Goal: Register for event/course: Sign up to attend an event or enroll in a course

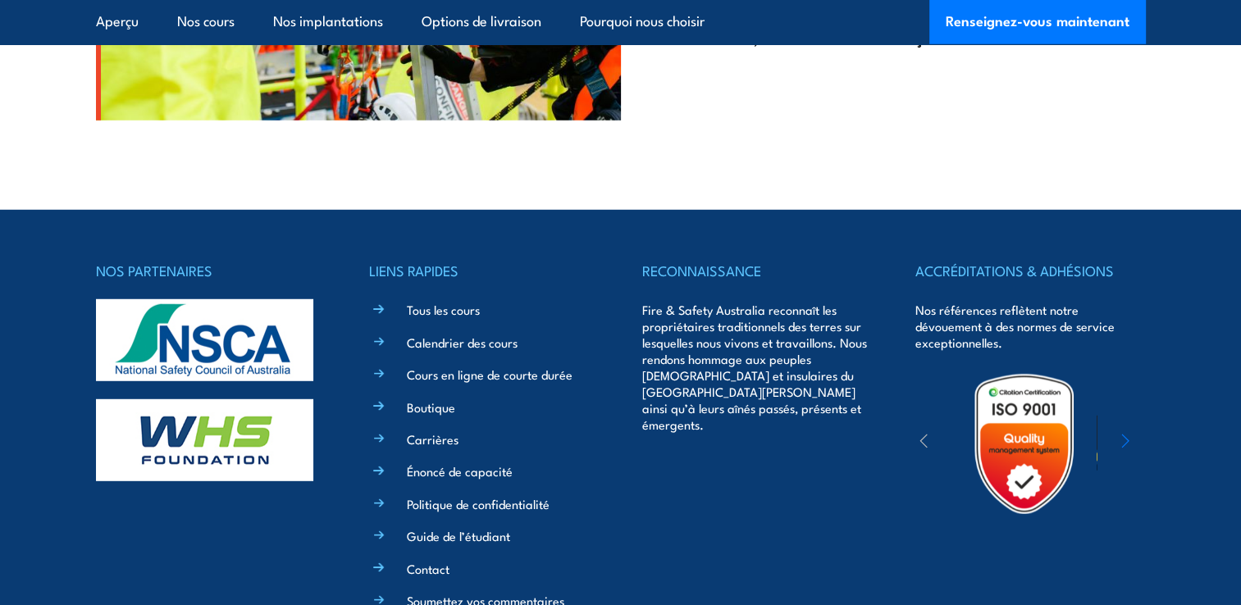
scroll to position [4699, 0]
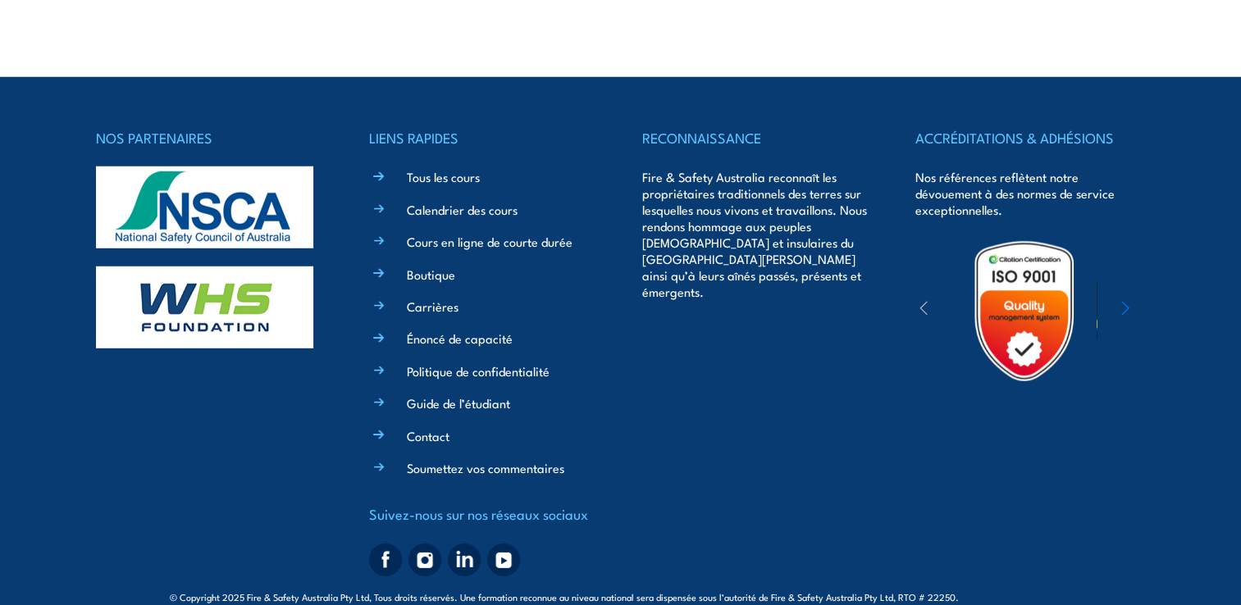
click at [581, 503] on h4 "Suivez-nous sur nos réseaux sociaux" at bounding box center [484, 514] width 230 height 23
click at [567, 504] on h4 "Suivez-nous sur nos réseaux sociaux" at bounding box center [484, 514] width 230 height 23
click at [453, 503] on h4 "Suivez-nous sur nos réseaux sociaux" at bounding box center [484, 514] width 230 height 23
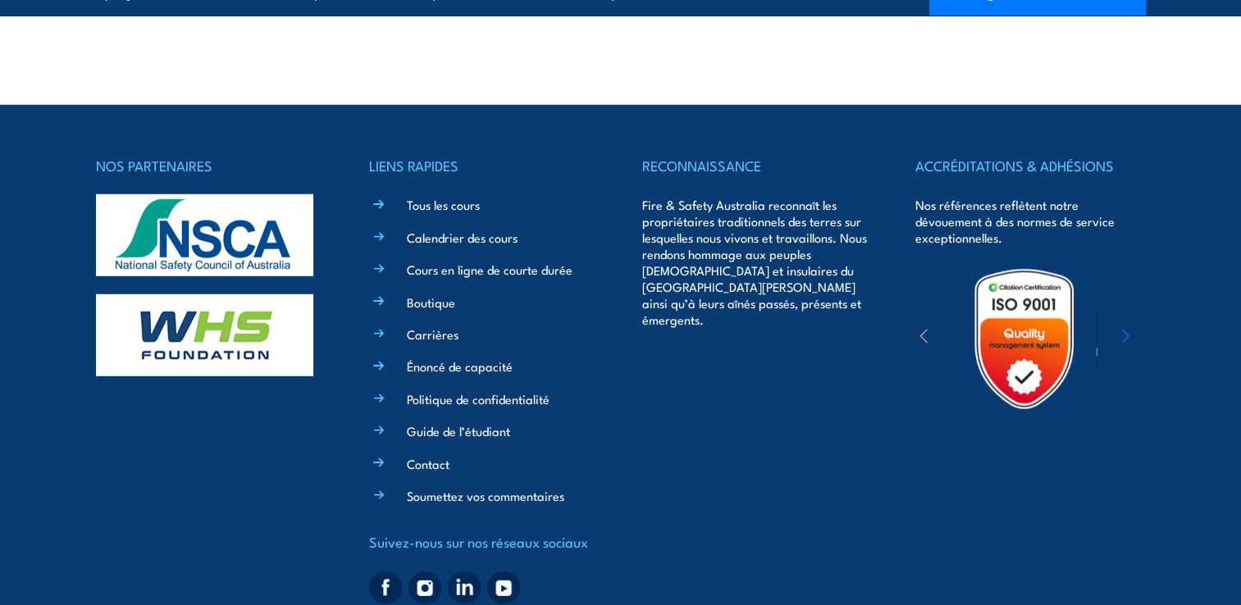
scroll to position [4653, 0]
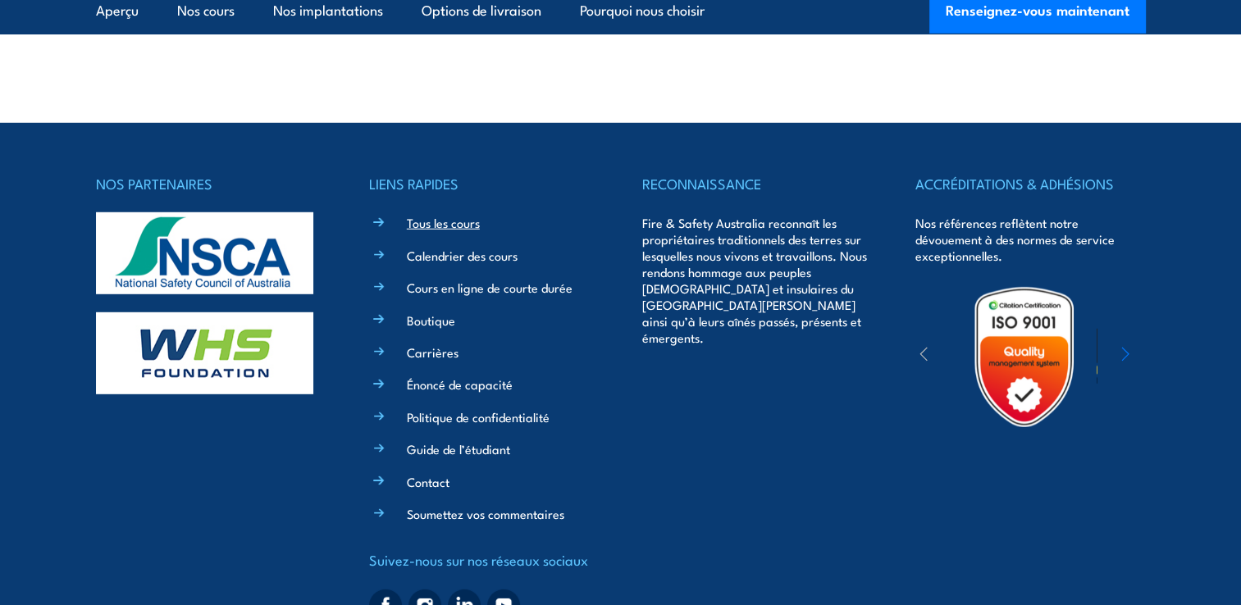
click at [456, 214] on link "Tous les cours" at bounding box center [443, 222] width 73 height 17
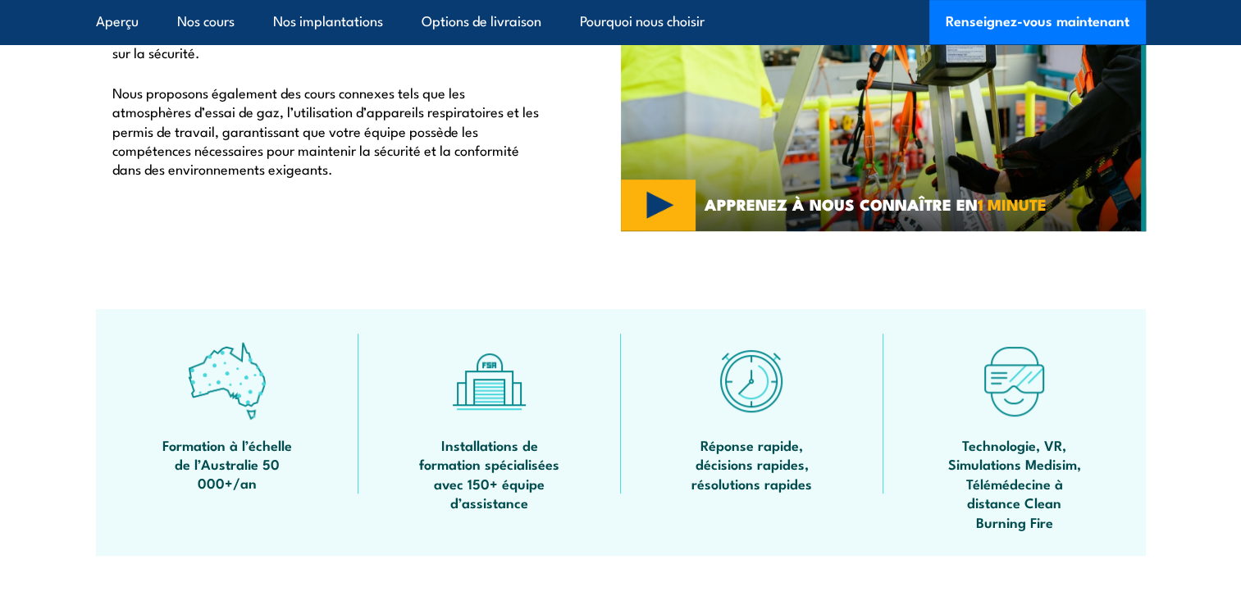
scroll to position [374, 0]
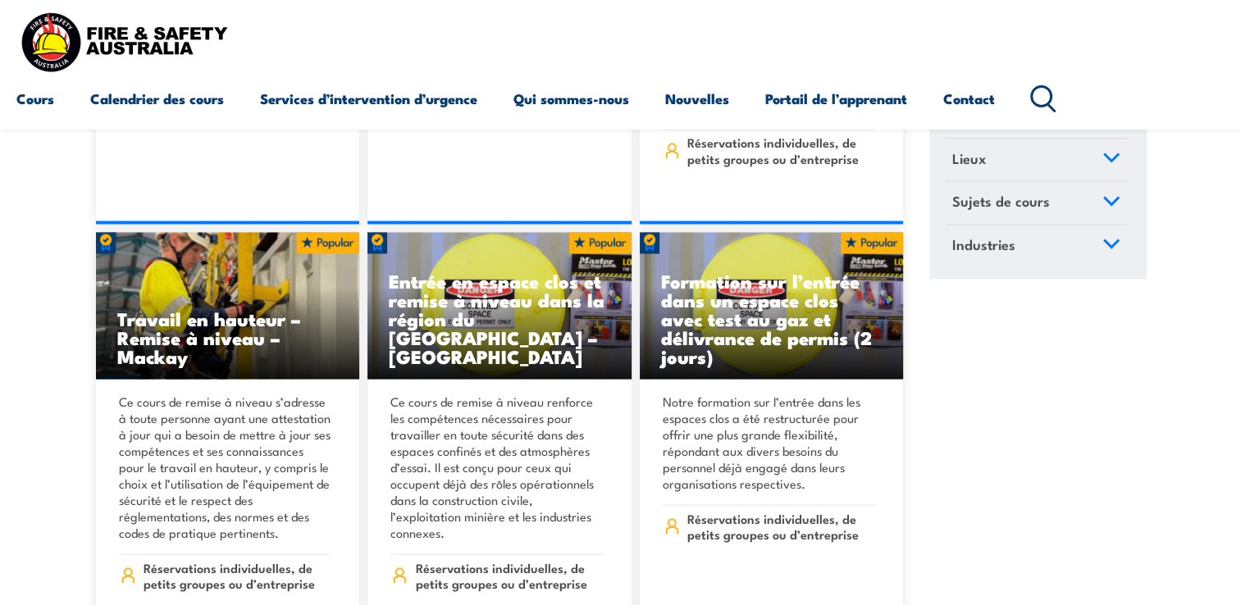
scroll to position [2985, 0]
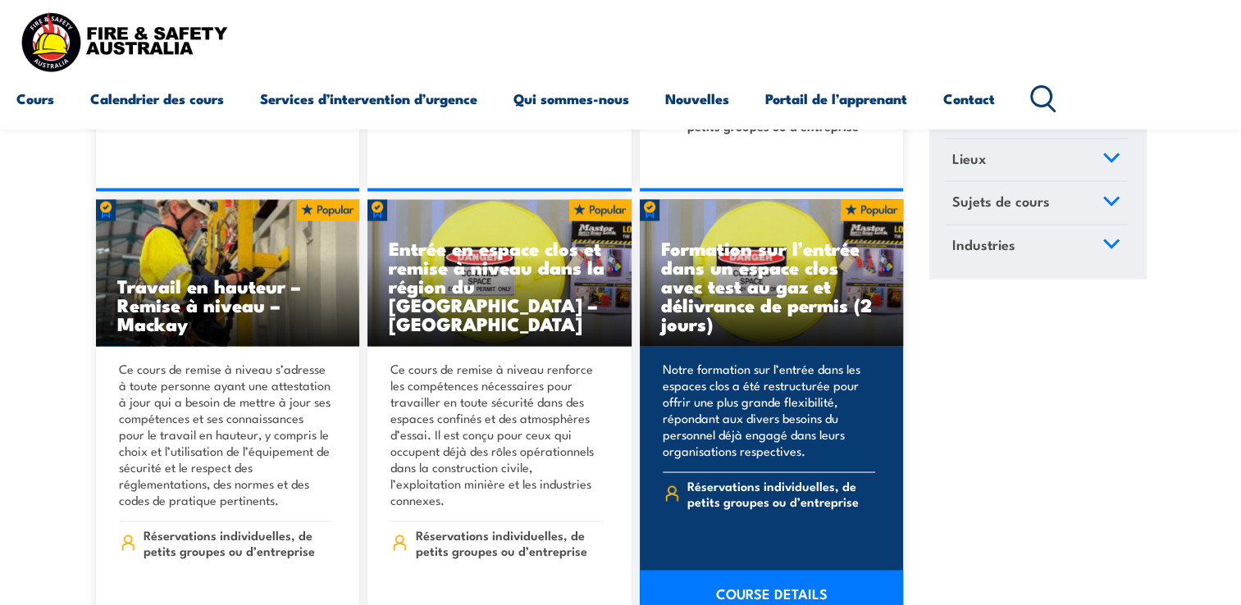
click at [740, 570] on link "COURSE DETAILS" at bounding box center [772, 593] width 264 height 46
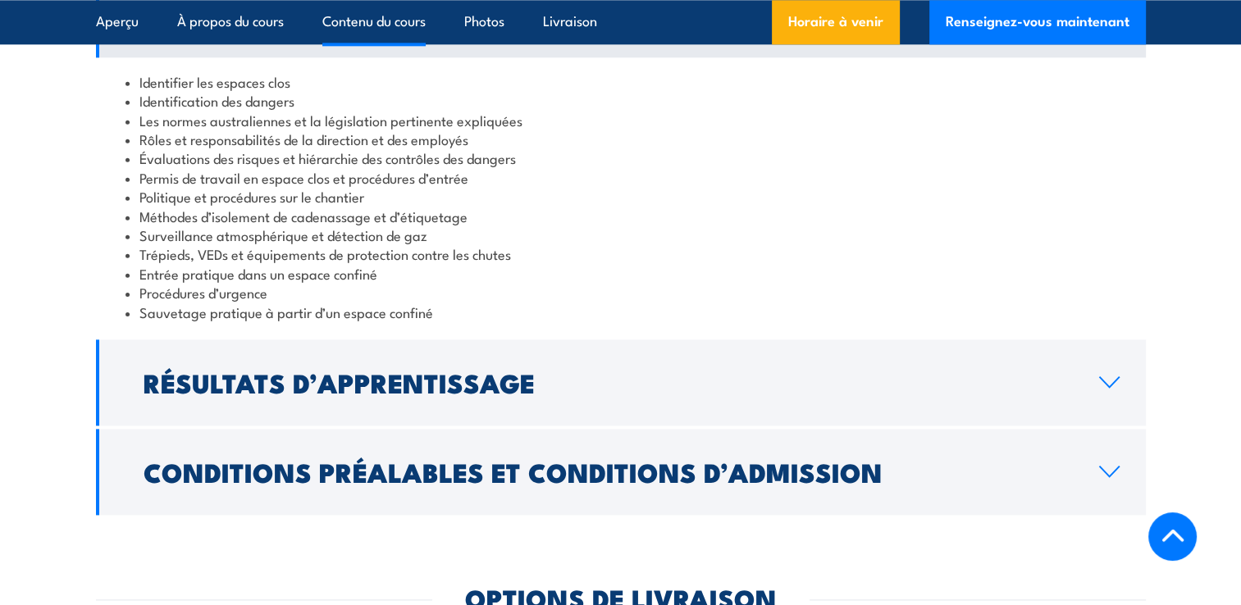
scroll to position [2066, 0]
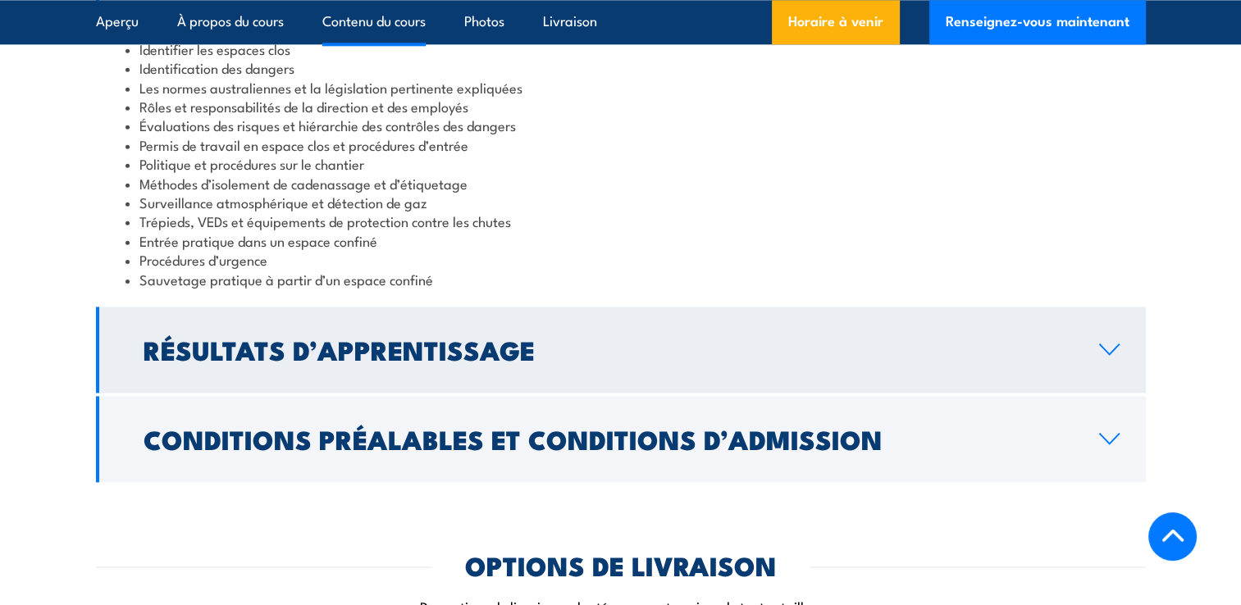
click at [937, 343] on h2 "Résultats d’apprentissage" at bounding box center [607, 349] width 929 height 23
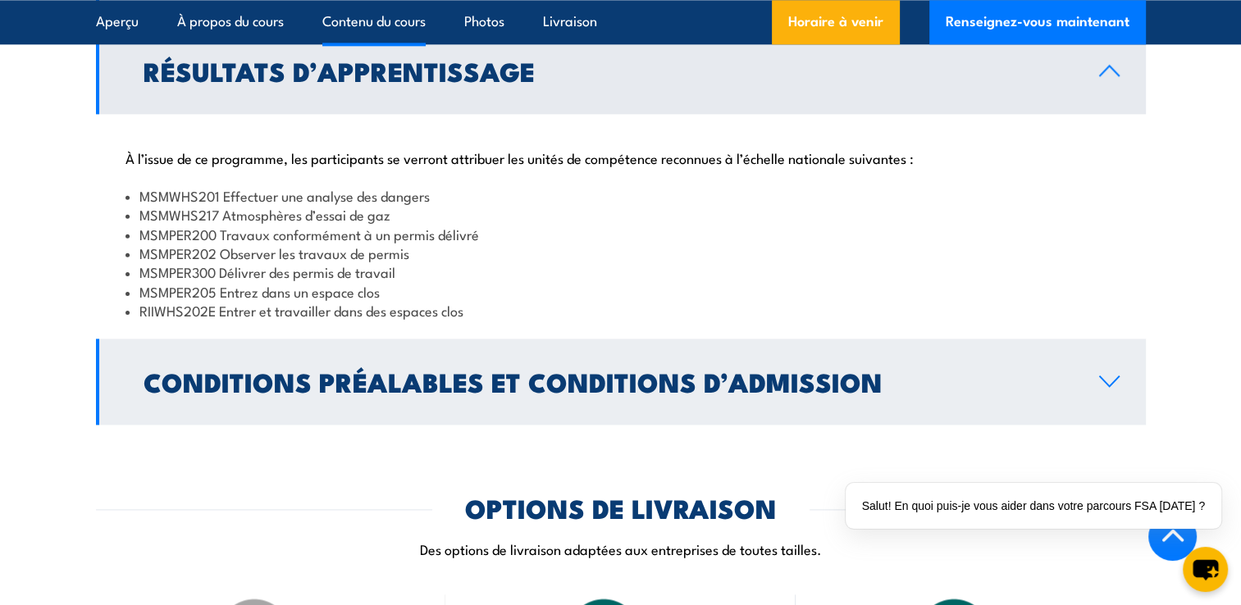
click at [813, 409] on link "Conditions préalables et conditions d’admission" at bounding box center [621, 382] width 1050 height 86
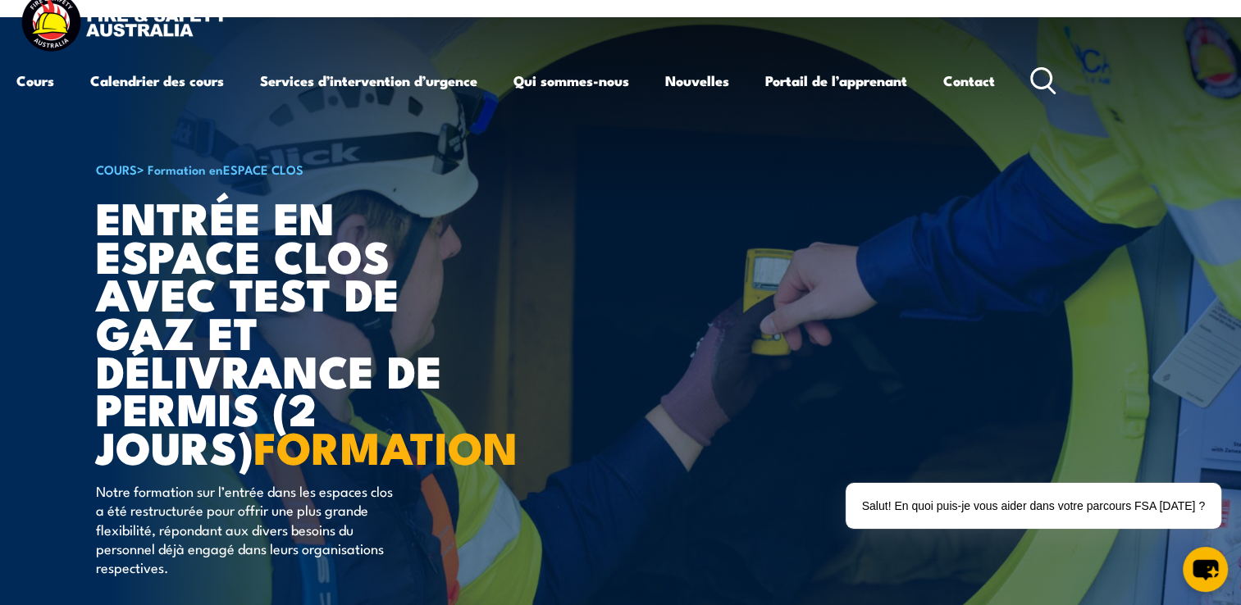
scroll to position [0, 0]
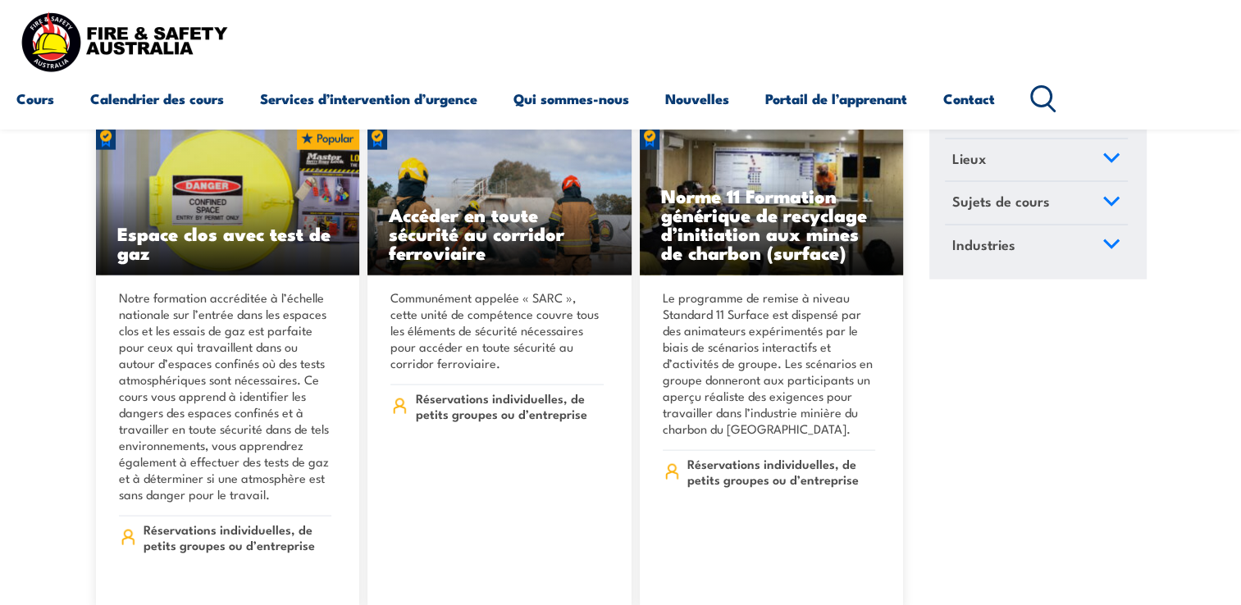
scroll to position [3493, 0]
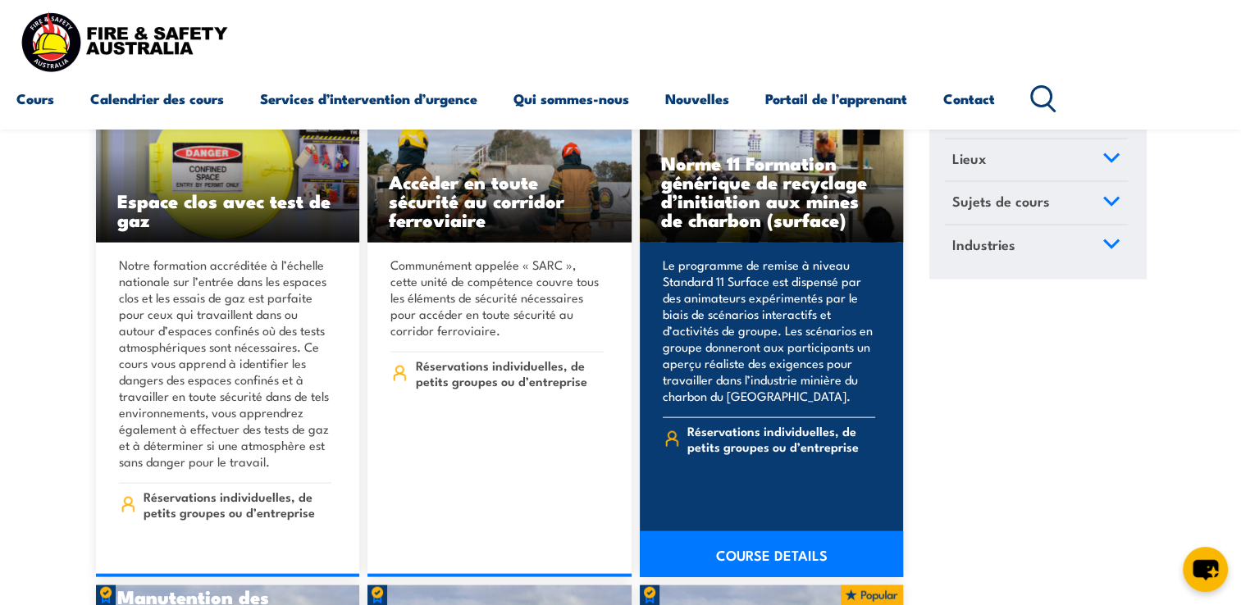
click at [825, 531] on link "COURSE DETAILS" at bounding box center [772, 554] width 264 height 46
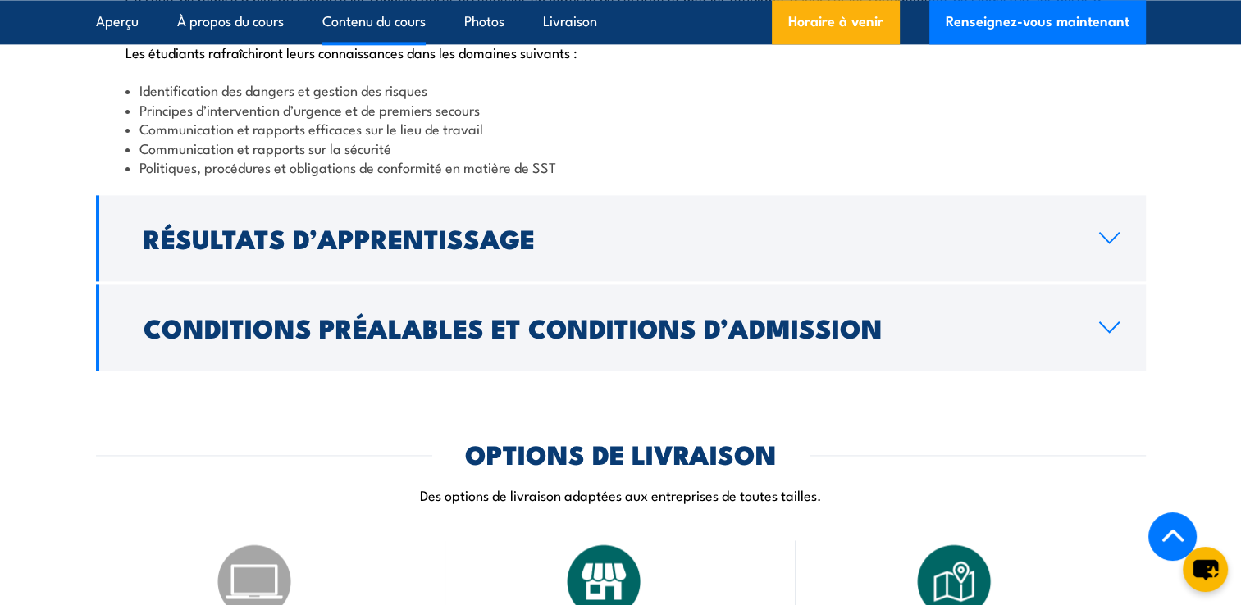
scroll to position [2259, 0]
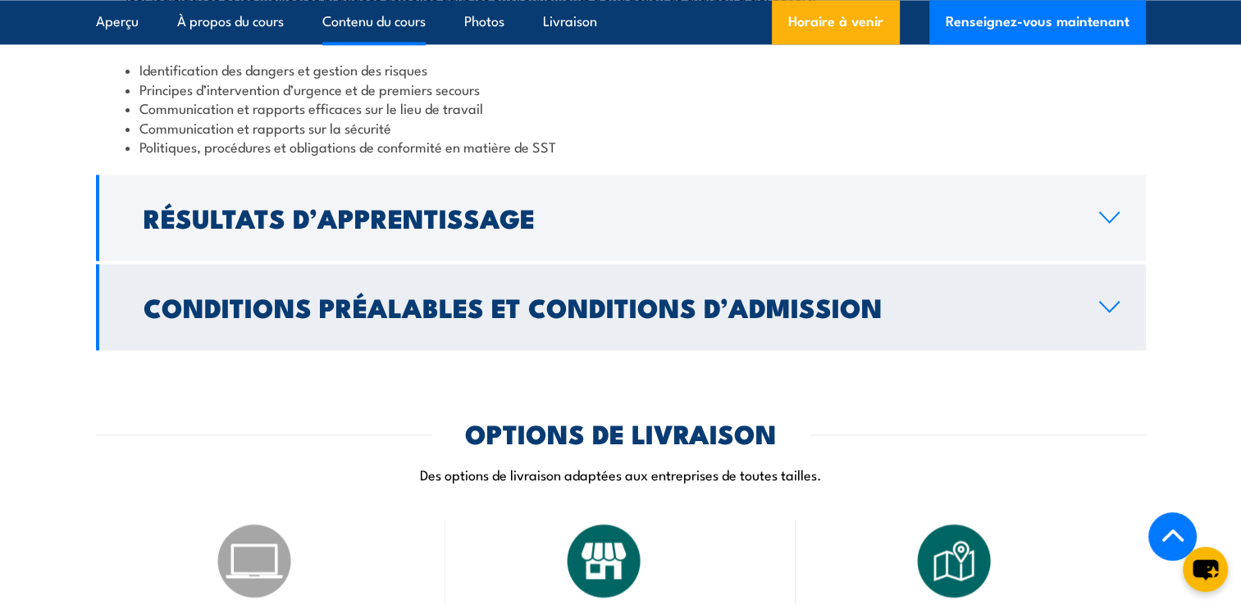
click at [407, 280] on link "Conditions préalables et conditions d’admission" at bounding box center [621, 307] width 1050 height 86
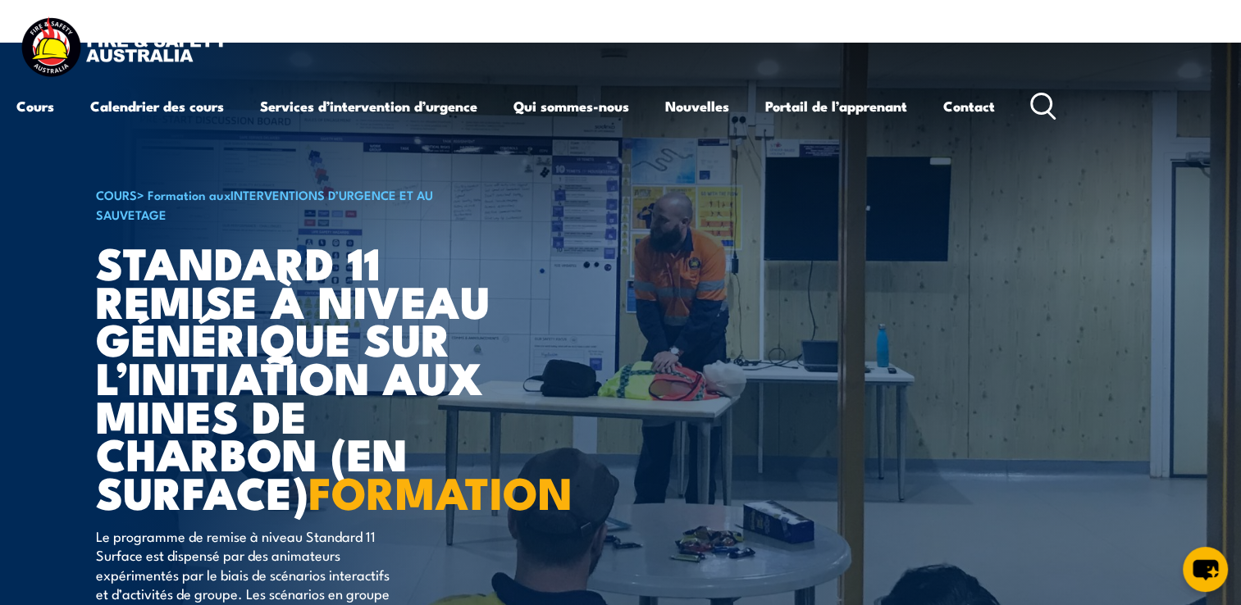
scroll to position [0, 0]
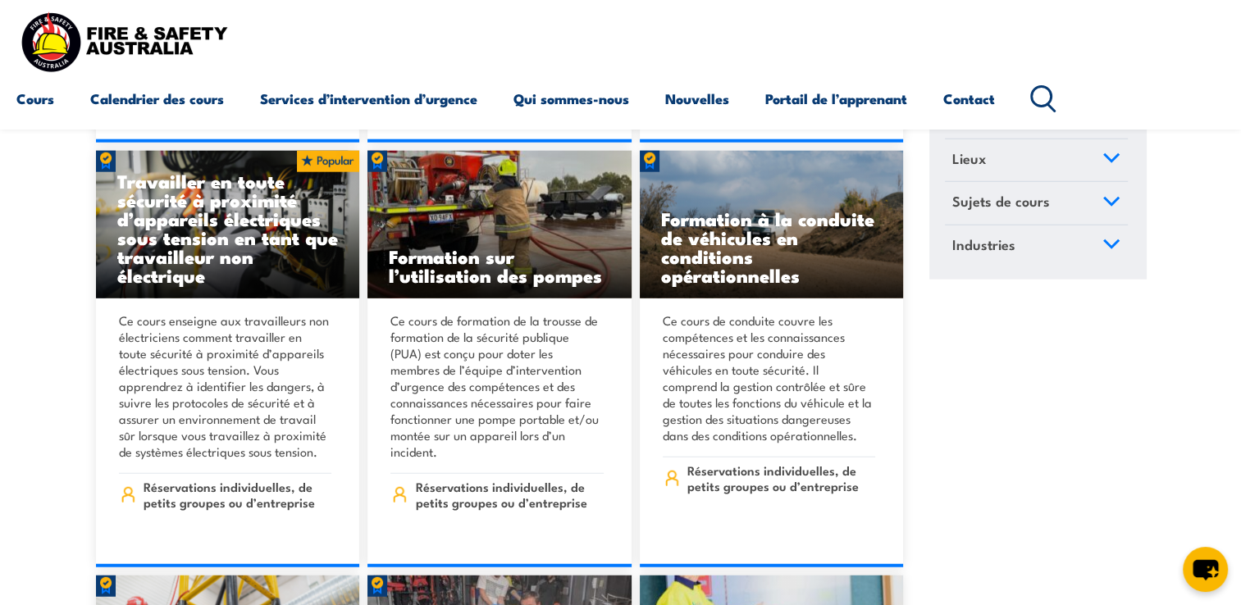
scroll to position [4074, 0]
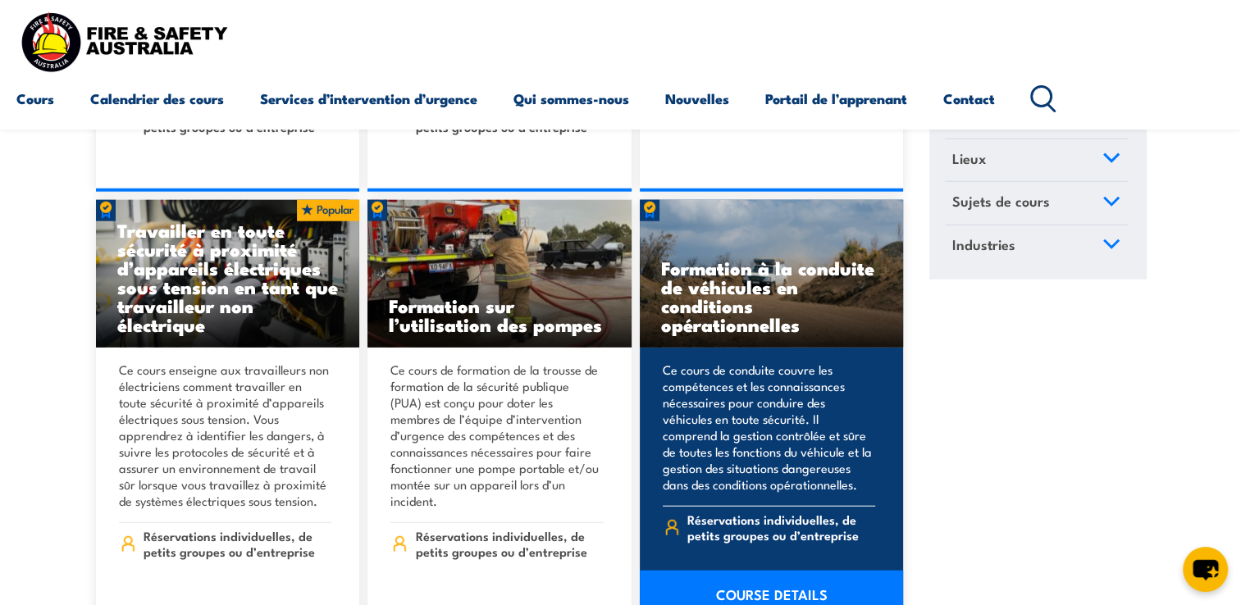
click at [812, 575] on link "COURSE DETAILS" at bounding box center [772, 594] width 264 height 46
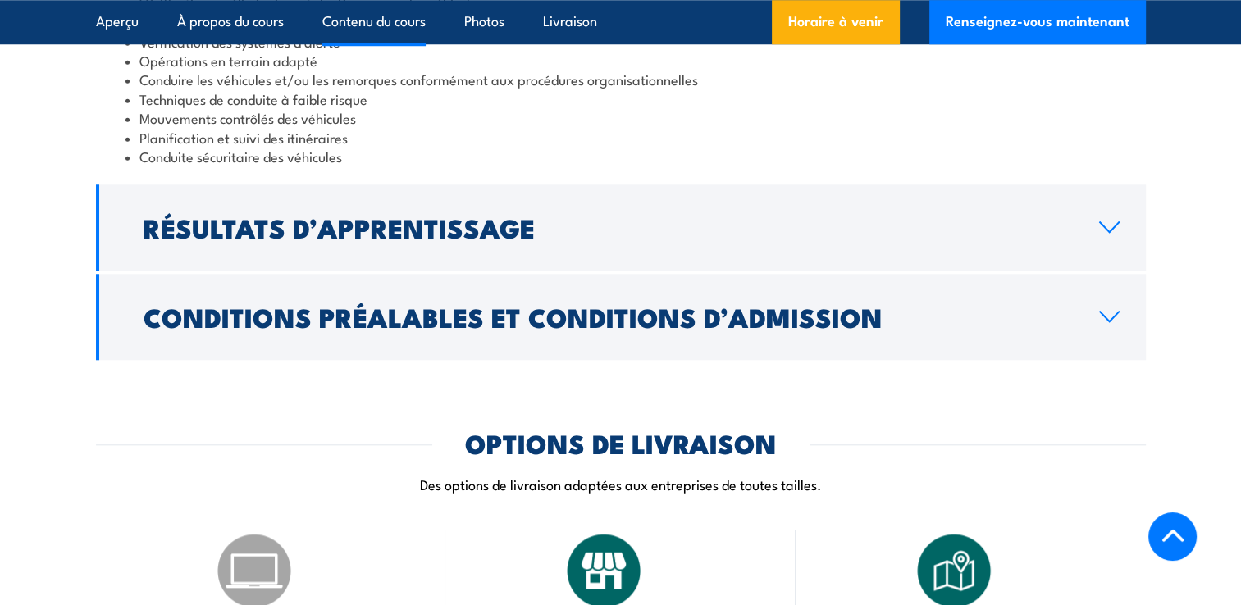
scroll to position [1495, 0]
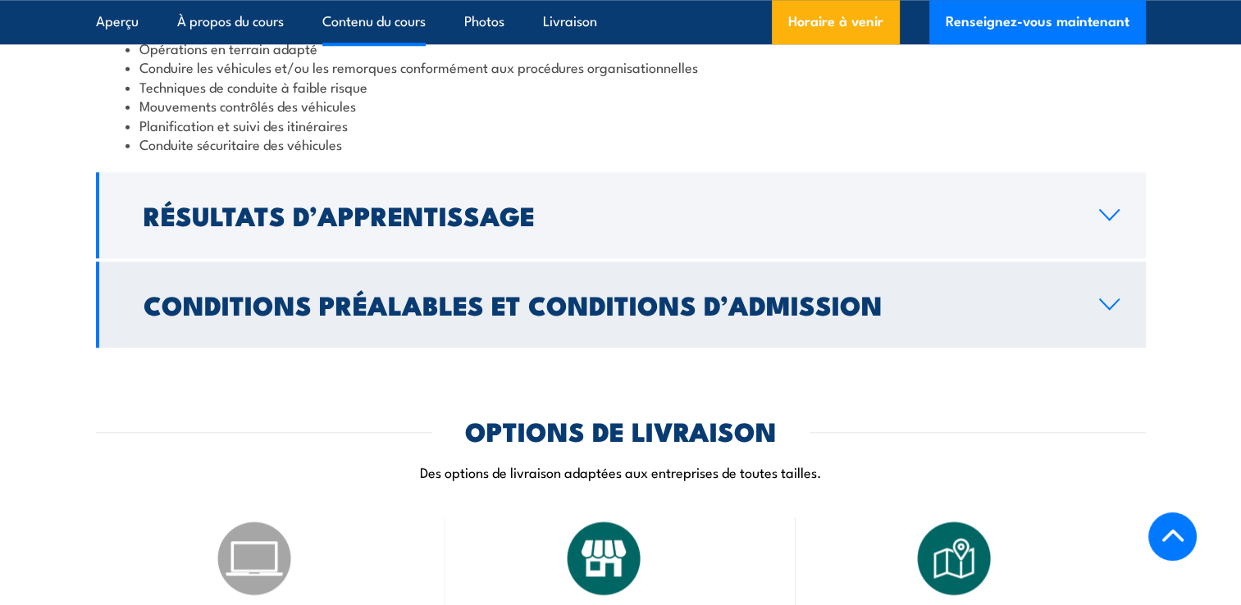
click at [453, 316] on h2 "Conditions préalables et conditions d’admission" at bounding box center [607, 304] width 929 height 23
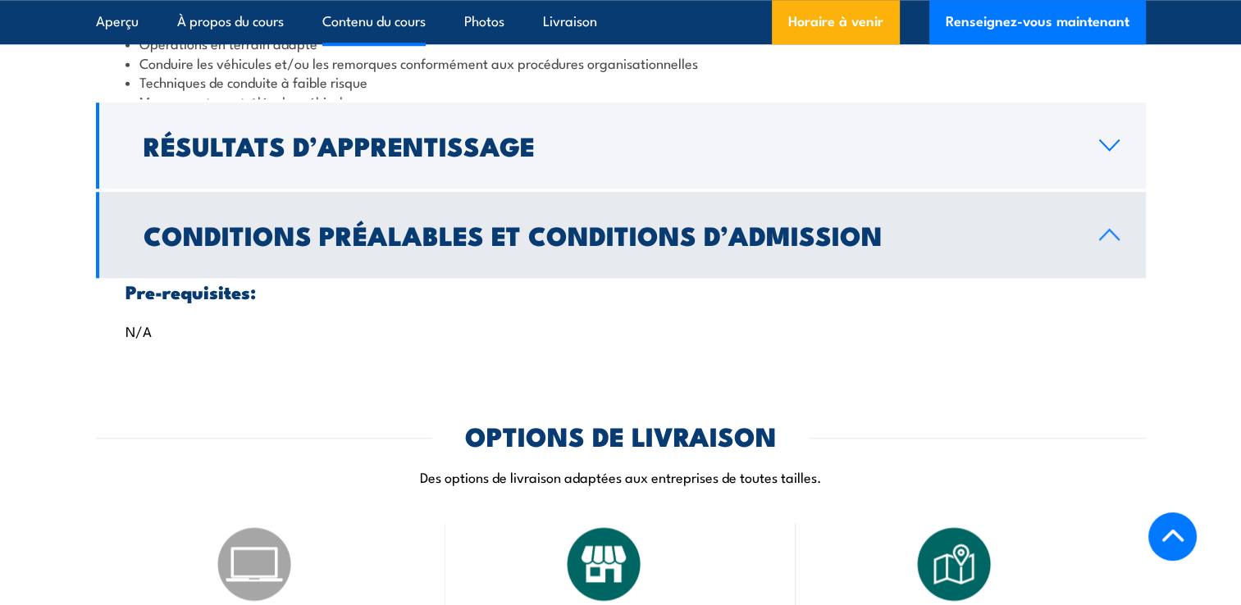
scroll to position [1486, 0]
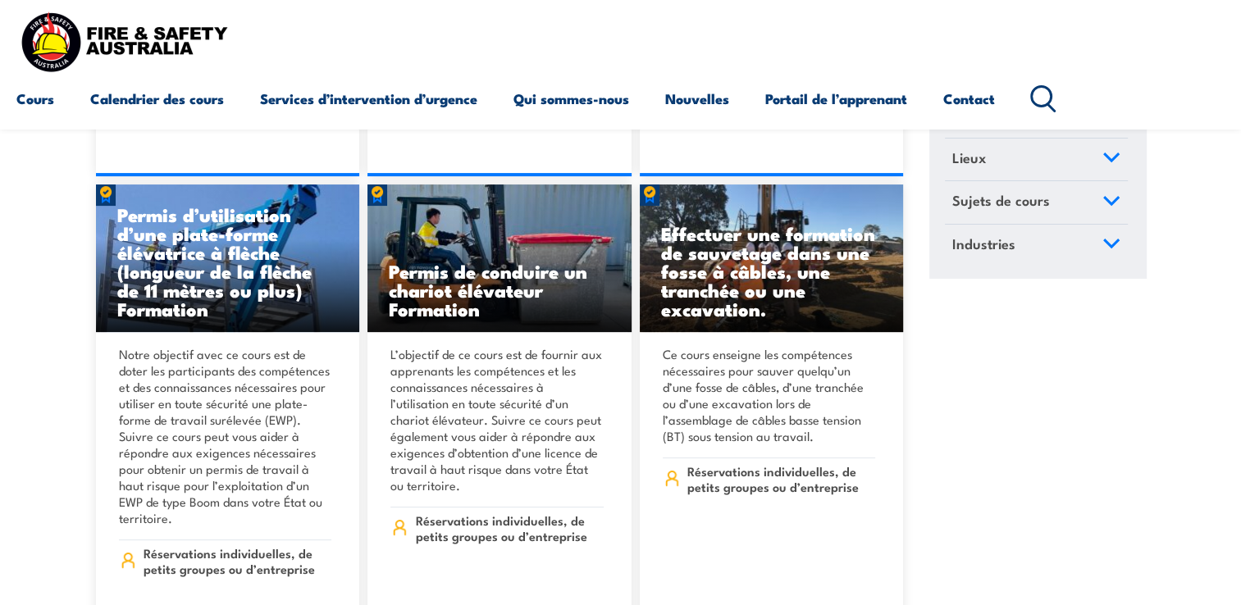
scroll to position [12733, 0]
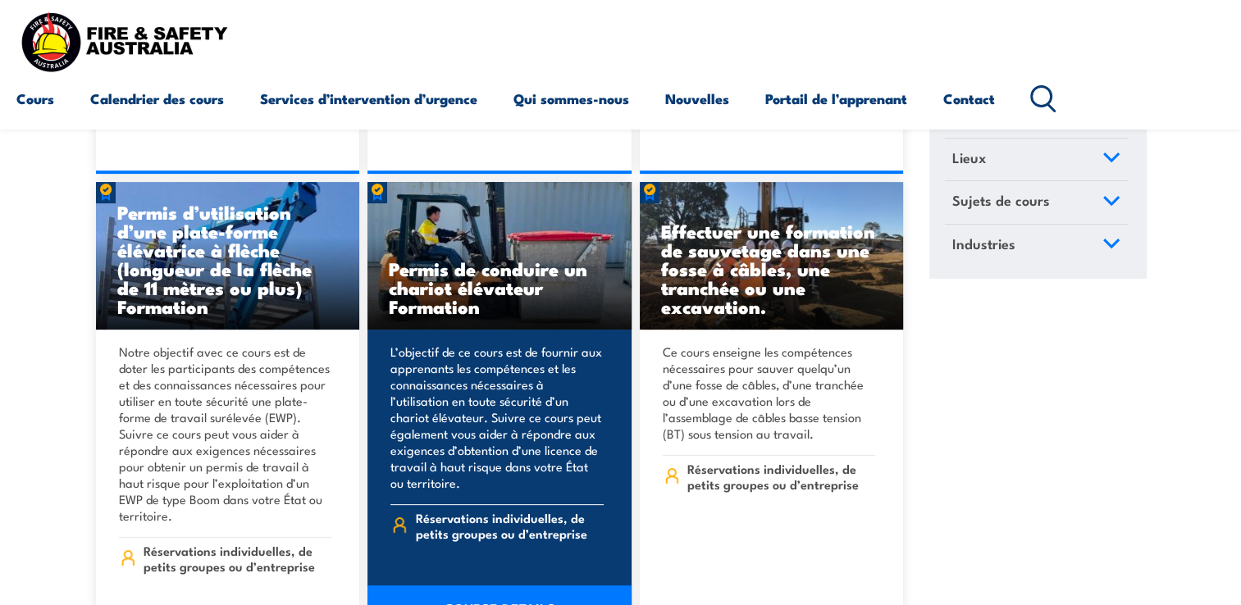
click at [512, 344] on p "L’objectif de ce cours est de fournir aux apprenants les compétences et les con…" at bounding box center [496, 418] width 213 height 148
click at [568, 585] on link "COURSE DETAILS" at bounding box center [499, 608] width 264 height 46
click at [544, 585] on link "COURSE DETAILS" at bounding box center [499, 608] width 264 height 46
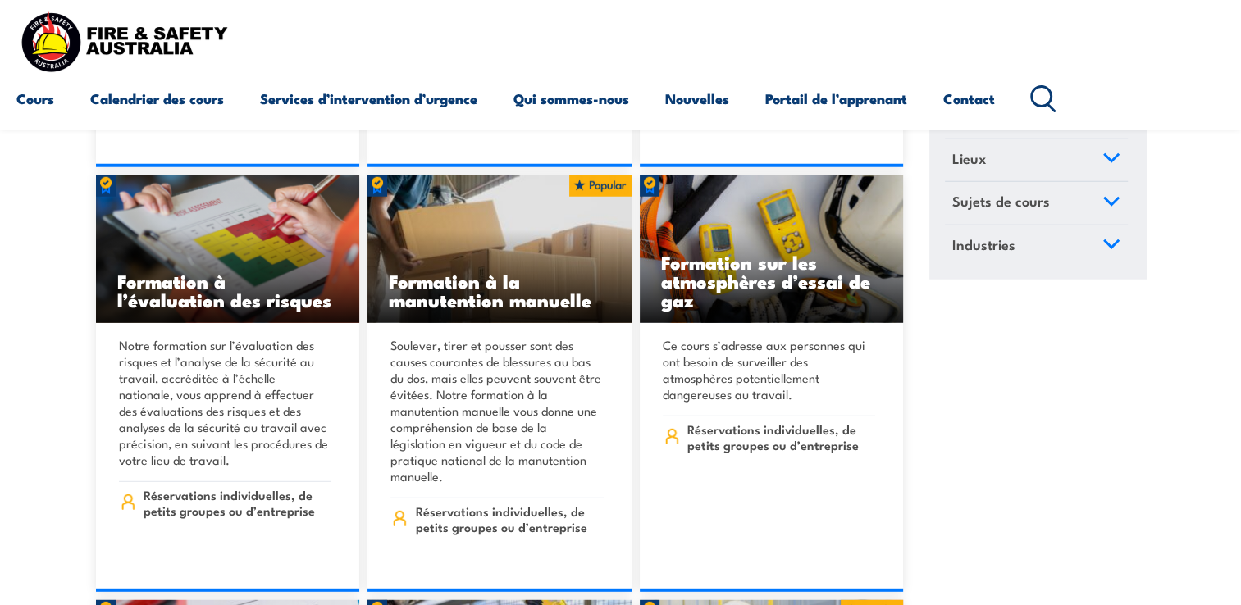
scroll to position [16866, 0]
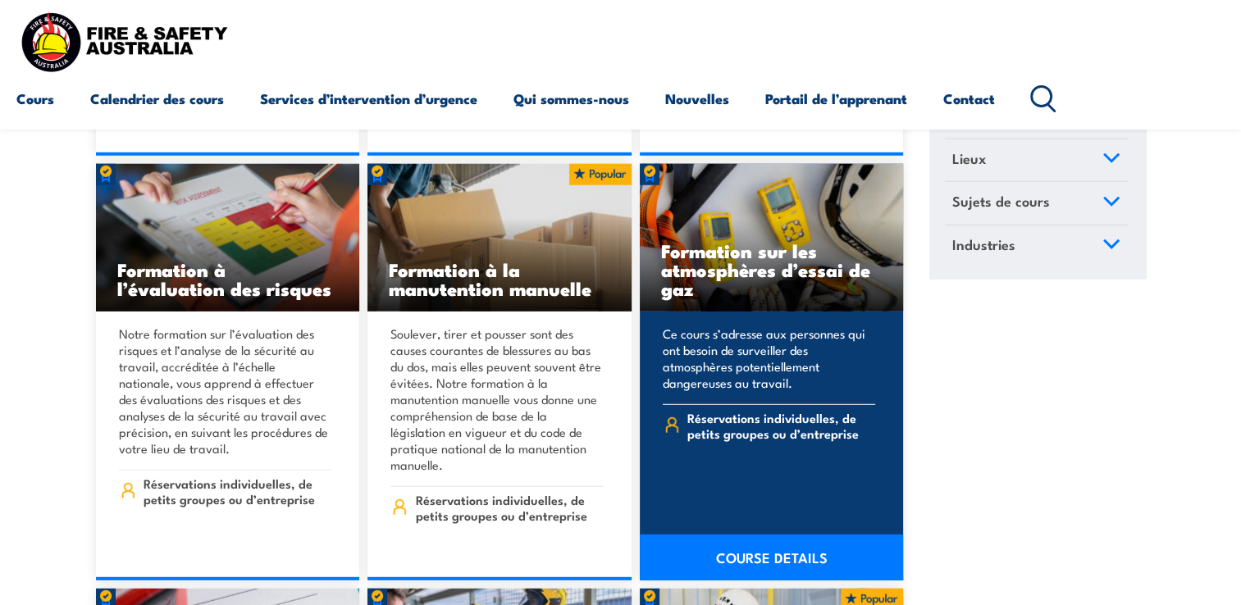
click at [786, 241] on h3 "Formation sur les atmosphères d’essai de gaz" at bounding box center [771, 269] width 221 height 57
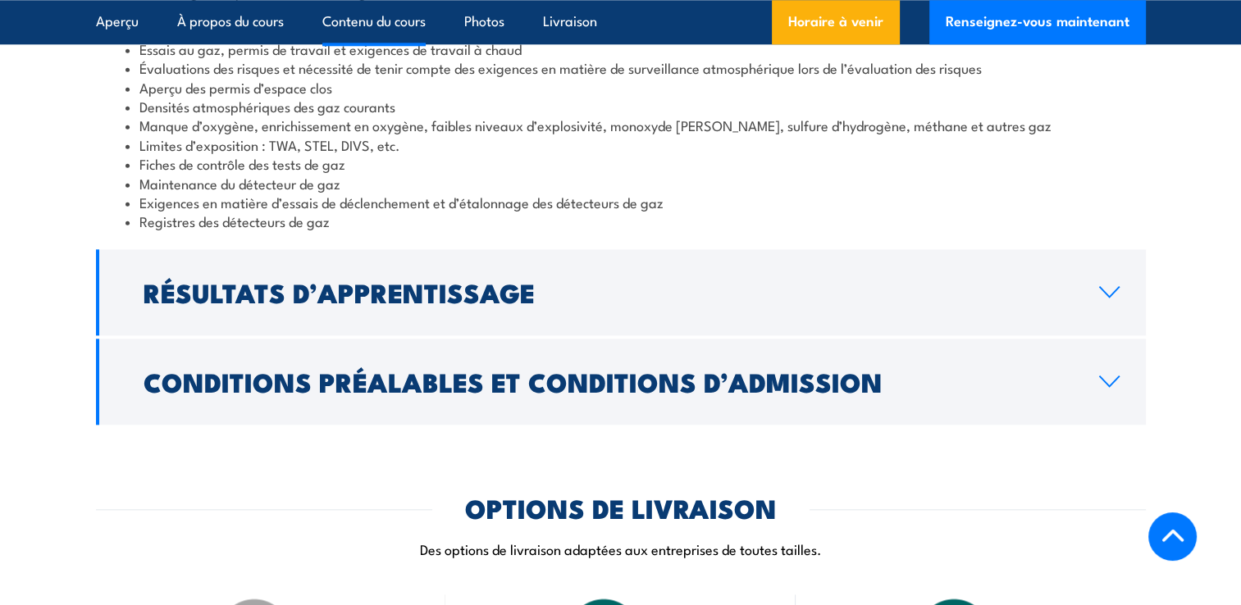
scroll to position [1804, 0]
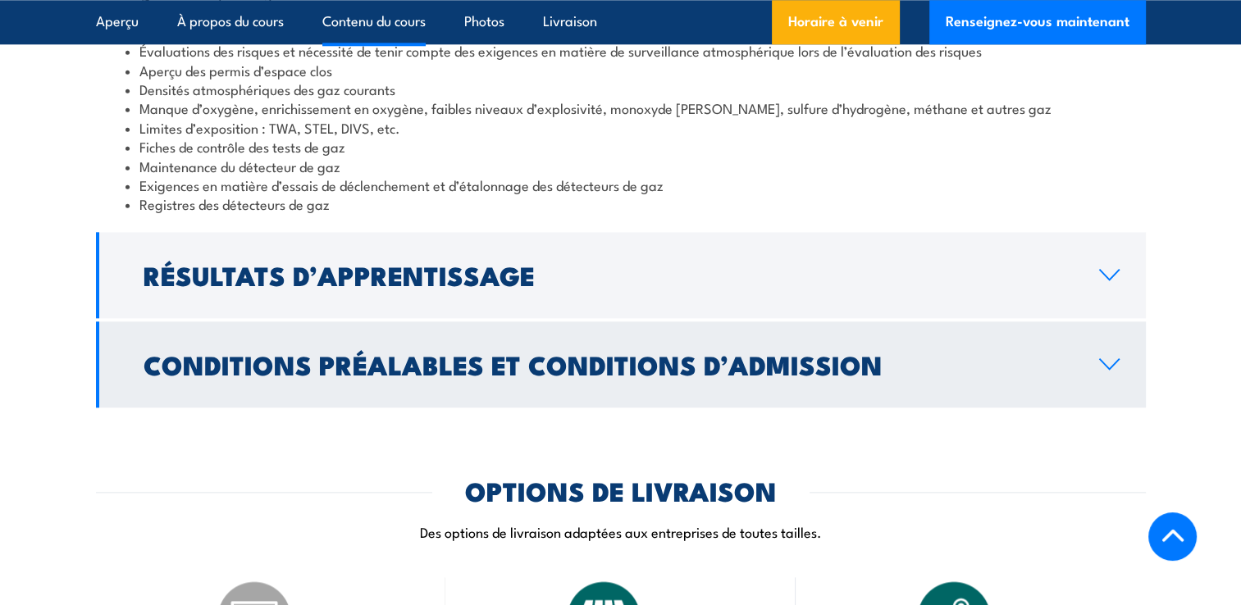
click at [842, 353] on h2 "Conditions préalables et conditions d’admission" at bounding box center [607, 364] width 929 height 23
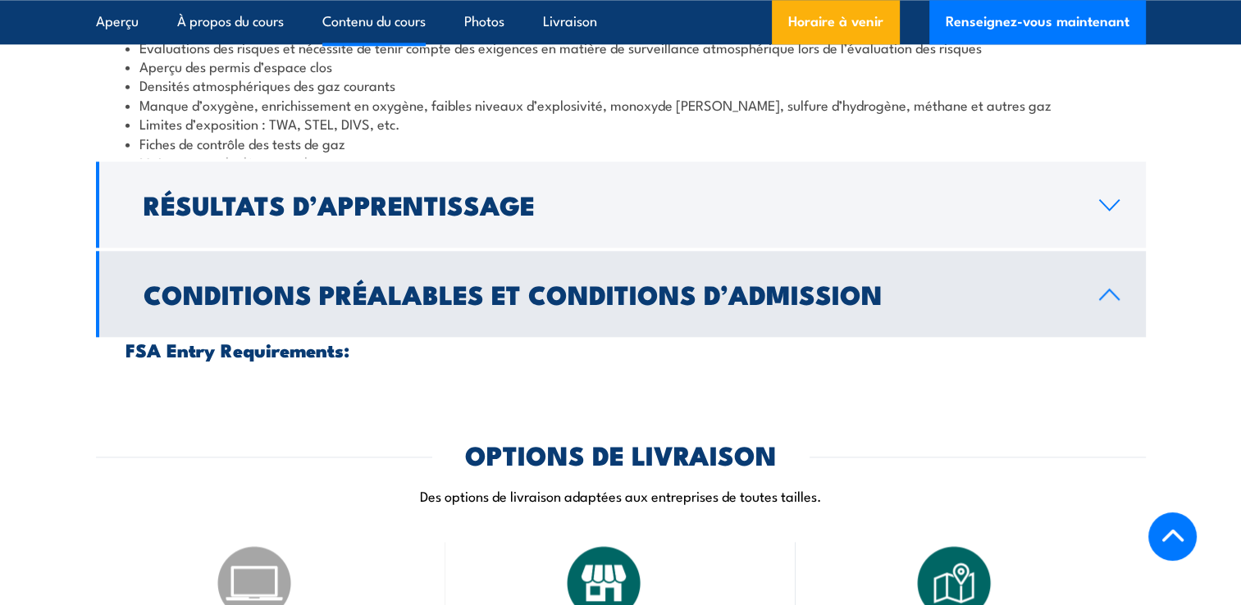
scroll to position [1756, 0]
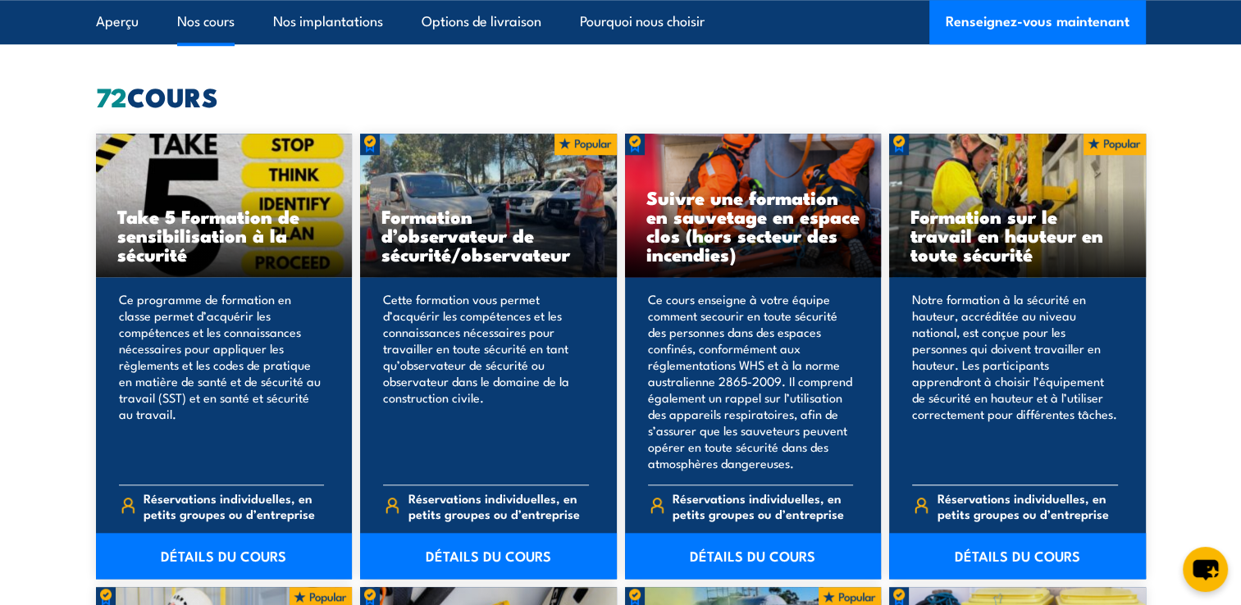
scroll to position [1410, 0]
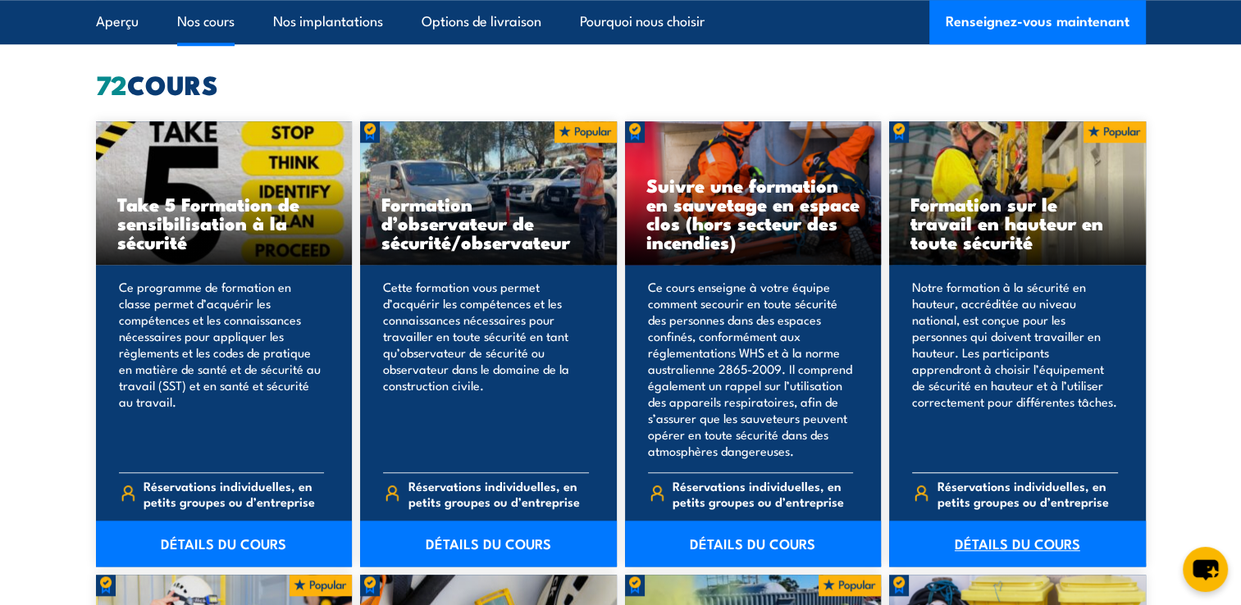
click at [1059, 526] on link "DÉTAILS DU COURS" at bounding box center [1017, 544] width 257 height 46
click at [958, 552] on link "DÉTAILS DU COURS" at bounding box center [1017, 544] width 257 height 46
click at [748, 546] on link "DÉTAILS DU COURS" at bounding box center [753, 544] width 257 height 46
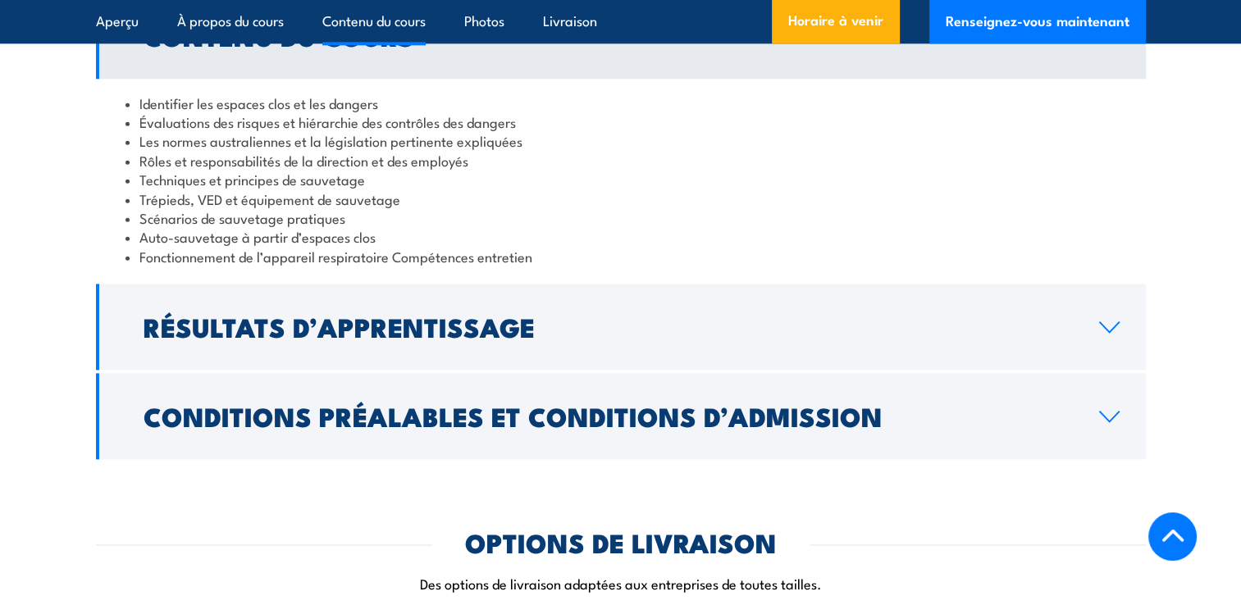
scroll to position [2001, 0]
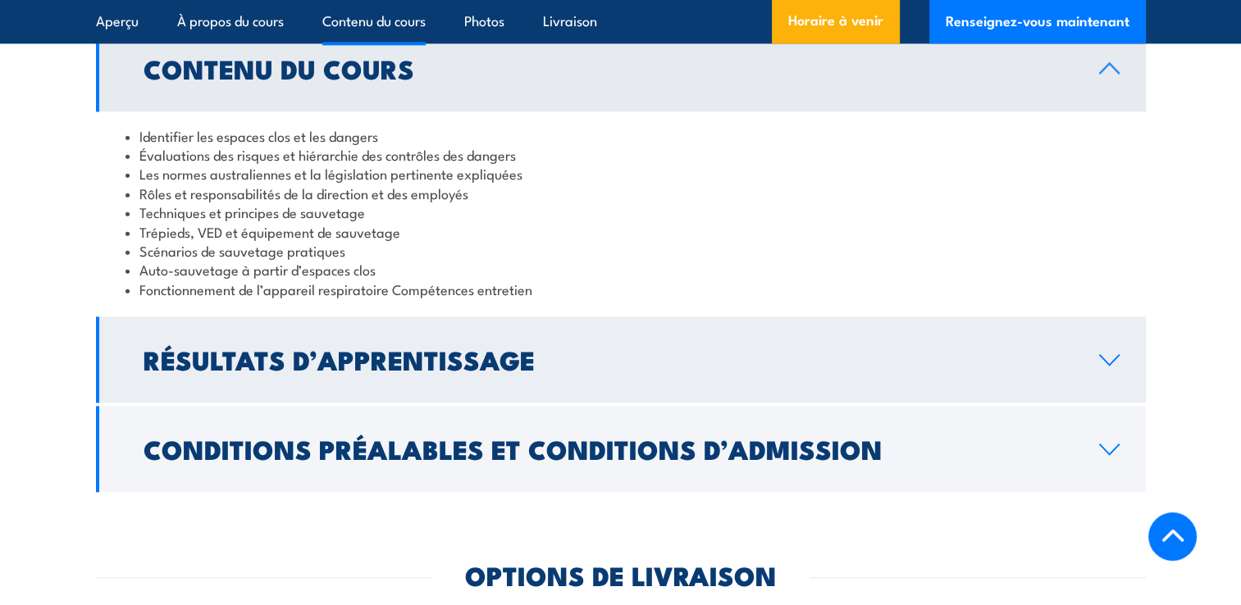
click at [293, 348] on h2 "Résultats d’apprentissage" at bounding box center [607, 359] width 929 height 23
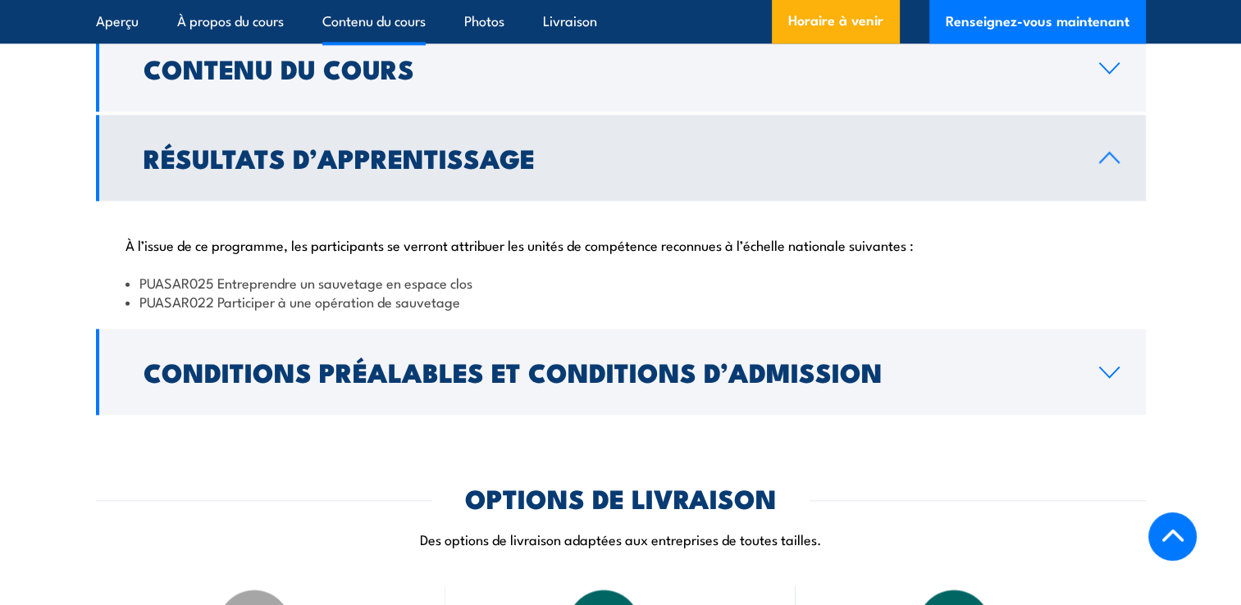
click at [375, 162] on h2 "Résultats d’apprentissage" at bounding box center [607, 157] width 929 height 23
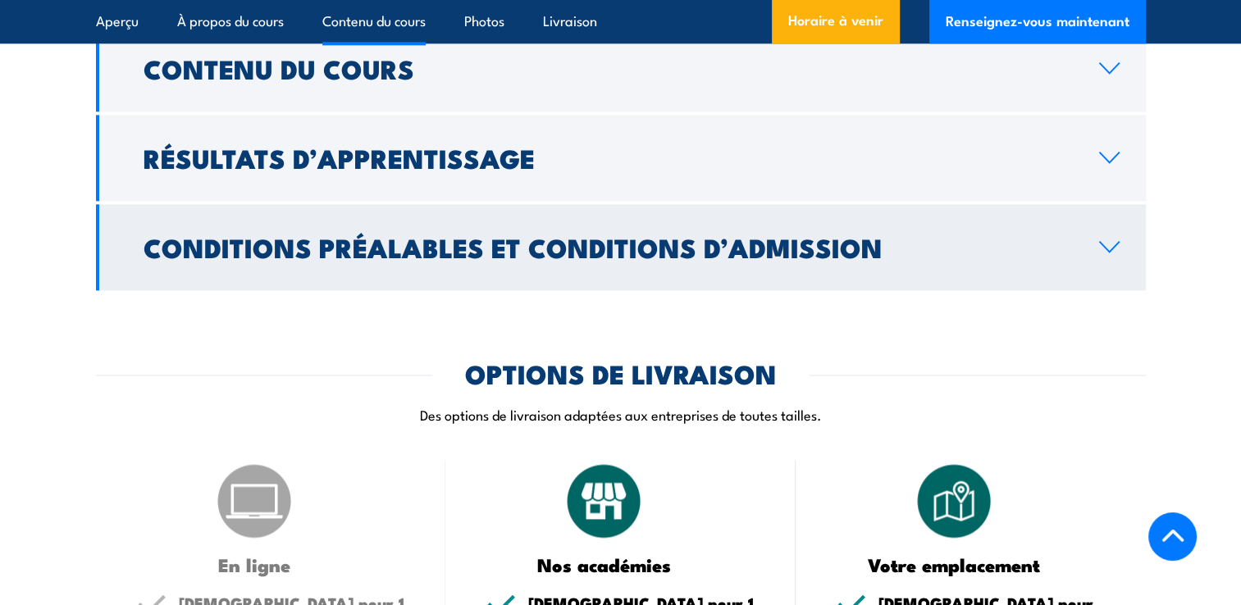
click at [382, 249] on h2 "Conditions préalables et conditions d’admission" at bounding box center [607, 246] width 929 height 23
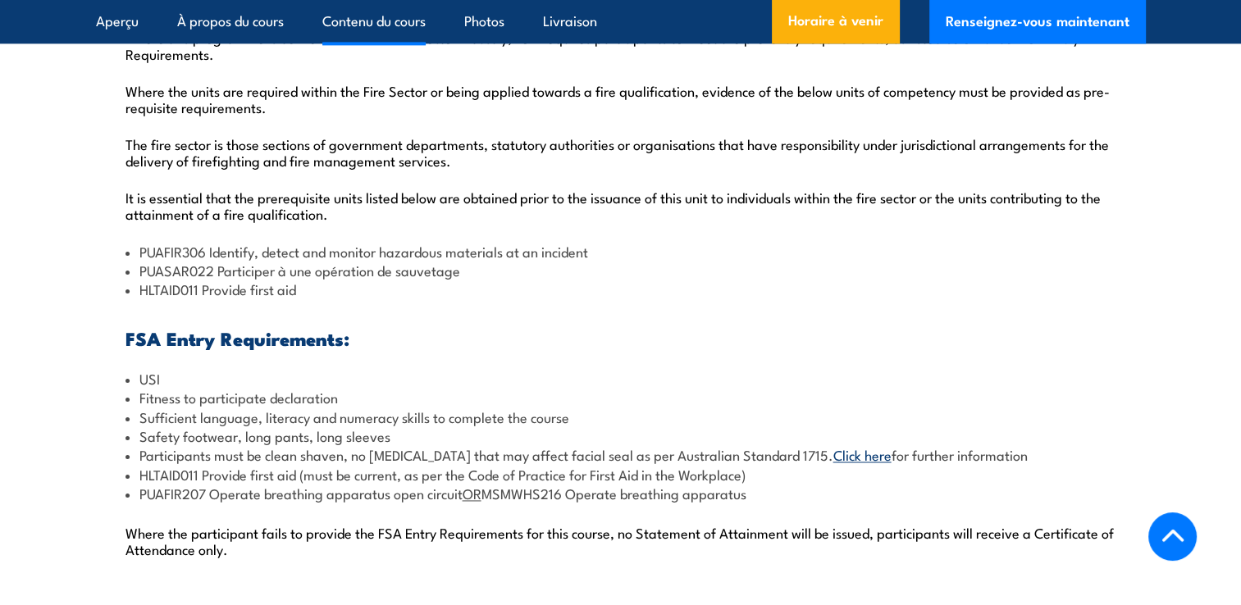
scroll to position [2329, 0]
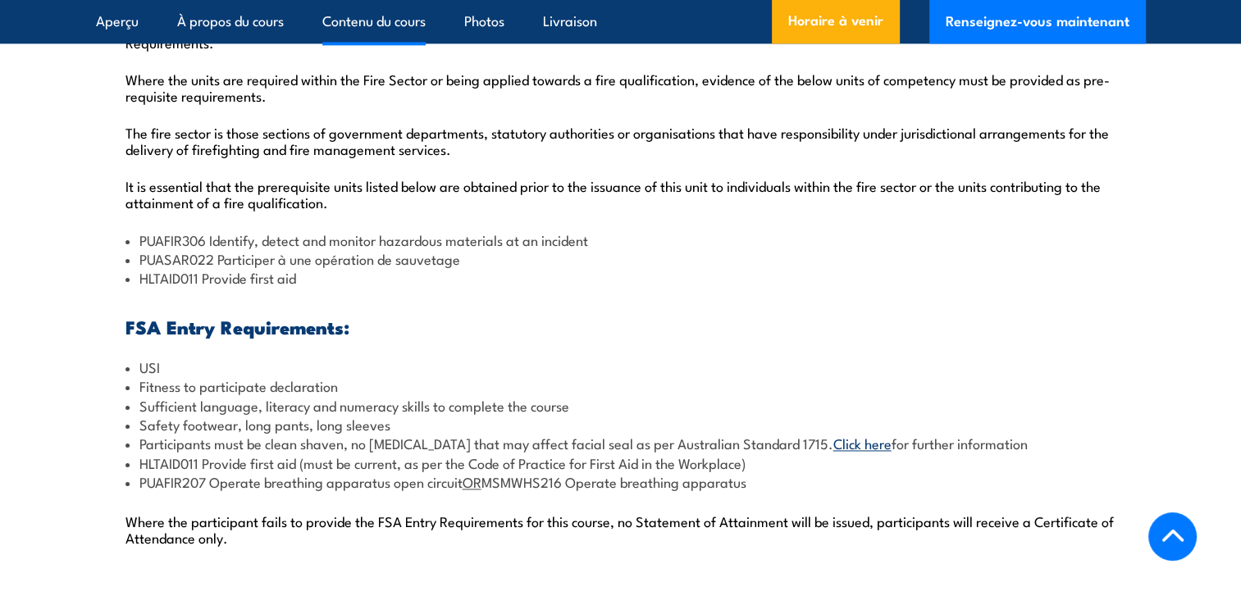
drag, startPoint x: 143, startPoint y: 369, endPoint x: 777, endPoint y: 490, distance: 645.4
click at [777, 490] on ul "USI Fitness to participate declaration Sufficient language, literacy and numera…" at bounding box center [620, 425] width 991 height 134
drag, startPoint x: 777, startPoint y: 490, endPoint x: 723, endPoint y: 474, distance: 55.8
copy ul "USI Fitness to participate declaration Sufficient language, literacy and numera…"
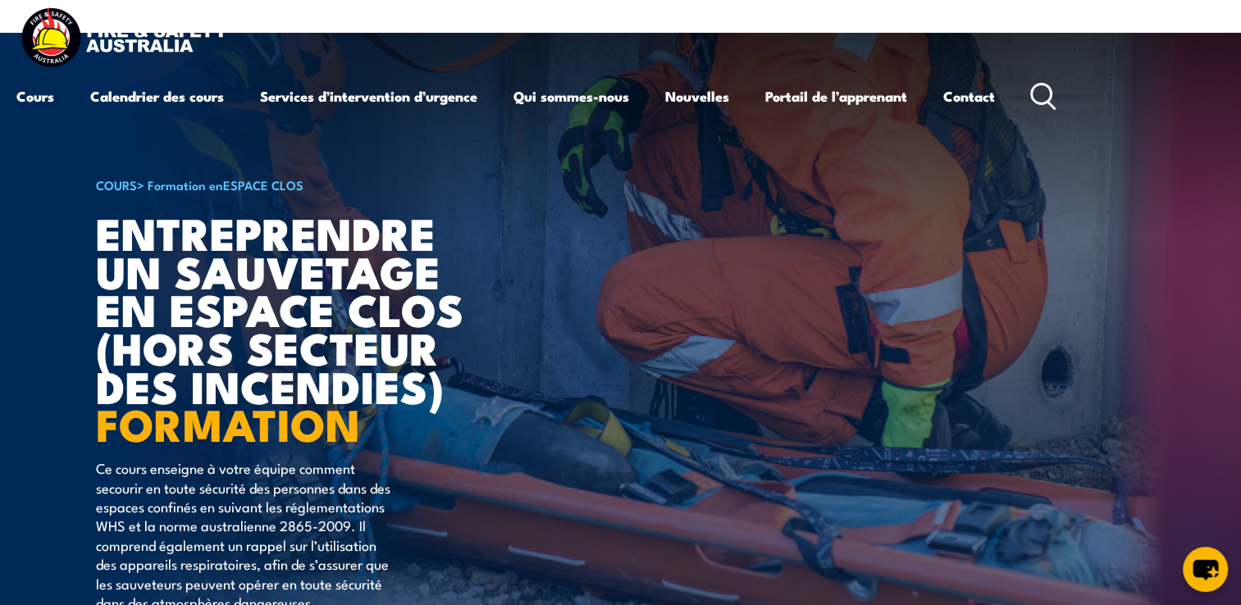
scroll to position [0, 0]
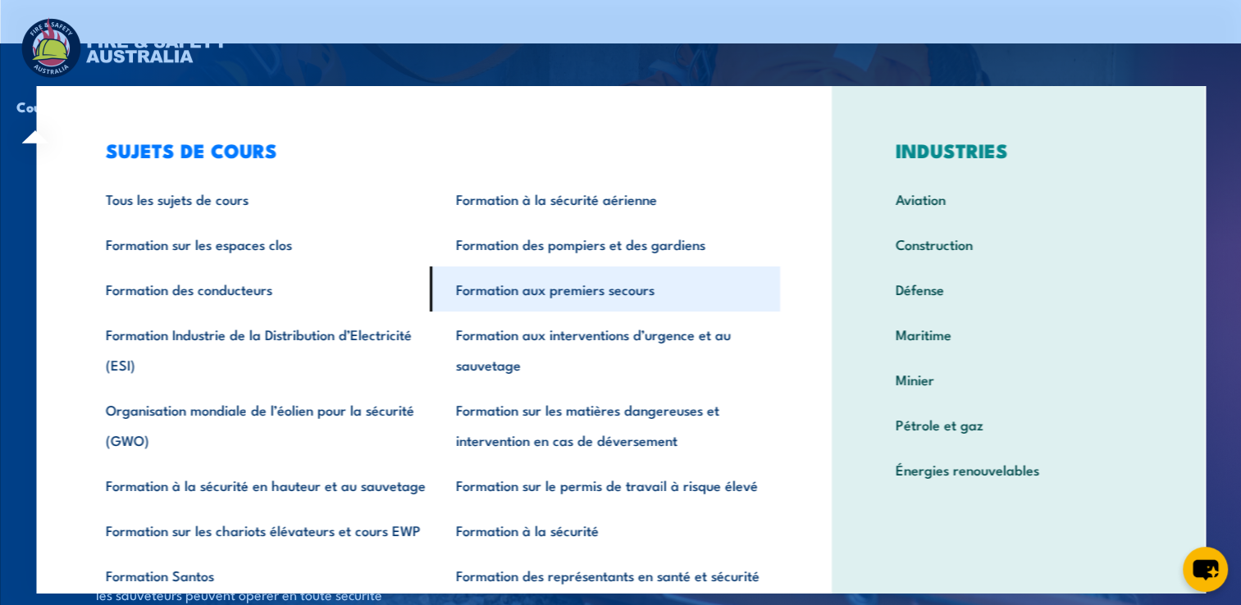
click at [541, 310] on link "Formation aux premiers secours" at bounding box center [605, 288] width 350 height 45
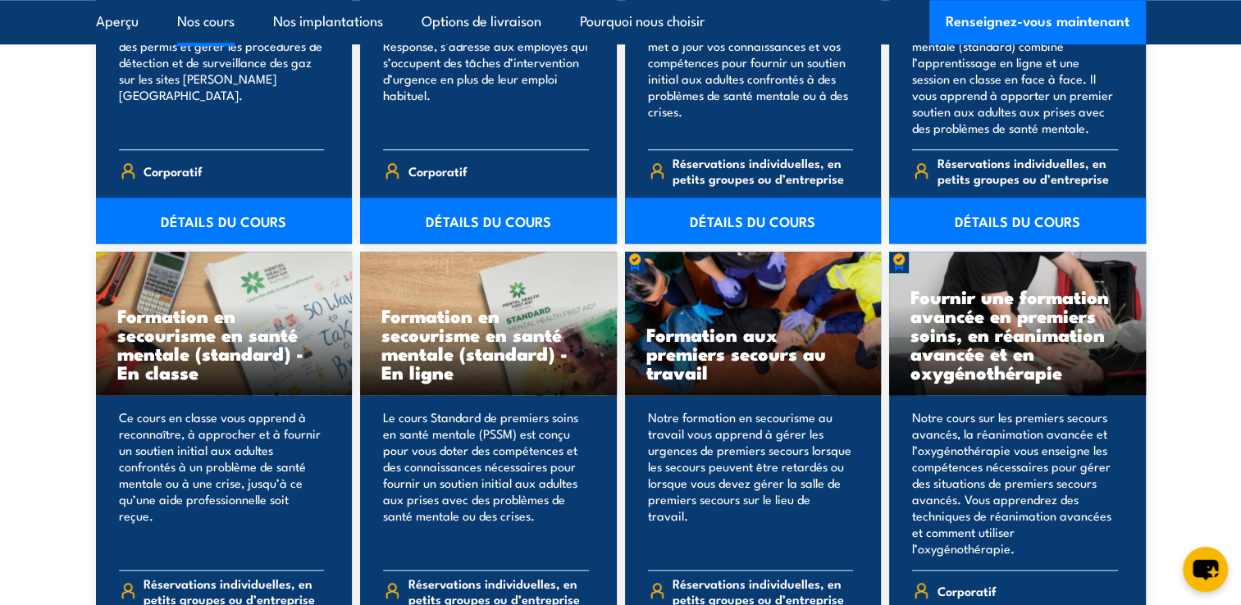
scroll to position [1673, 0]
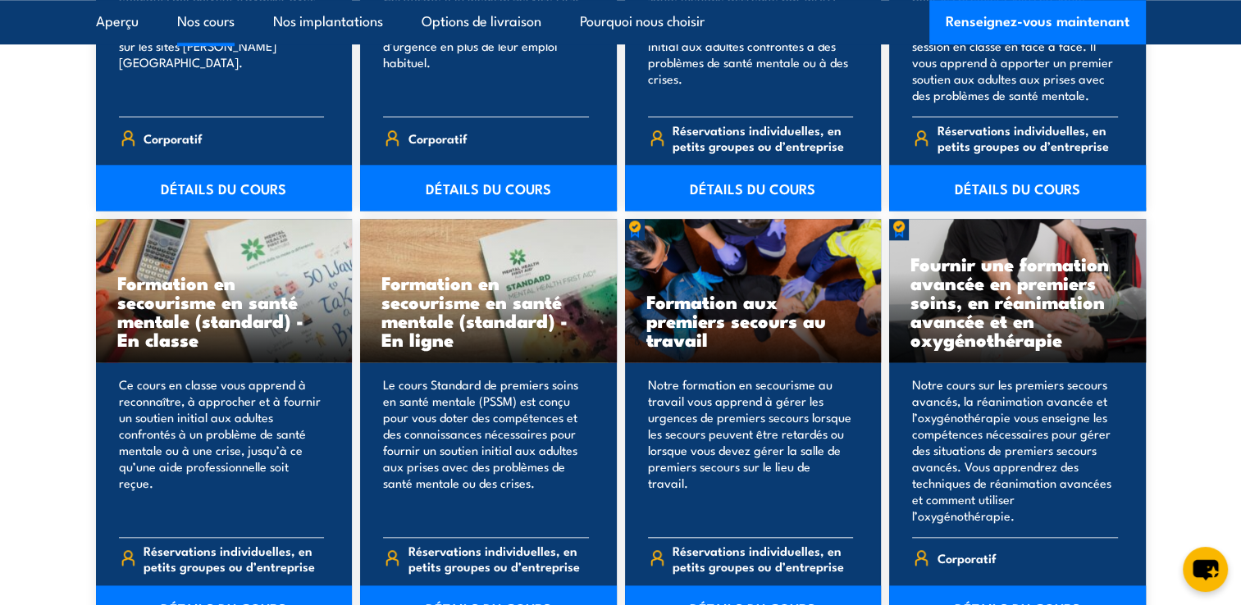
click at [721, 362] on div "Formation aux premiers secours au travail" at bounding box center [753, 290] width 257 height 143
click at [779, 594] on link "DÉTAILS DU COURS" at bounding box center [753, 608] width 257 height 46
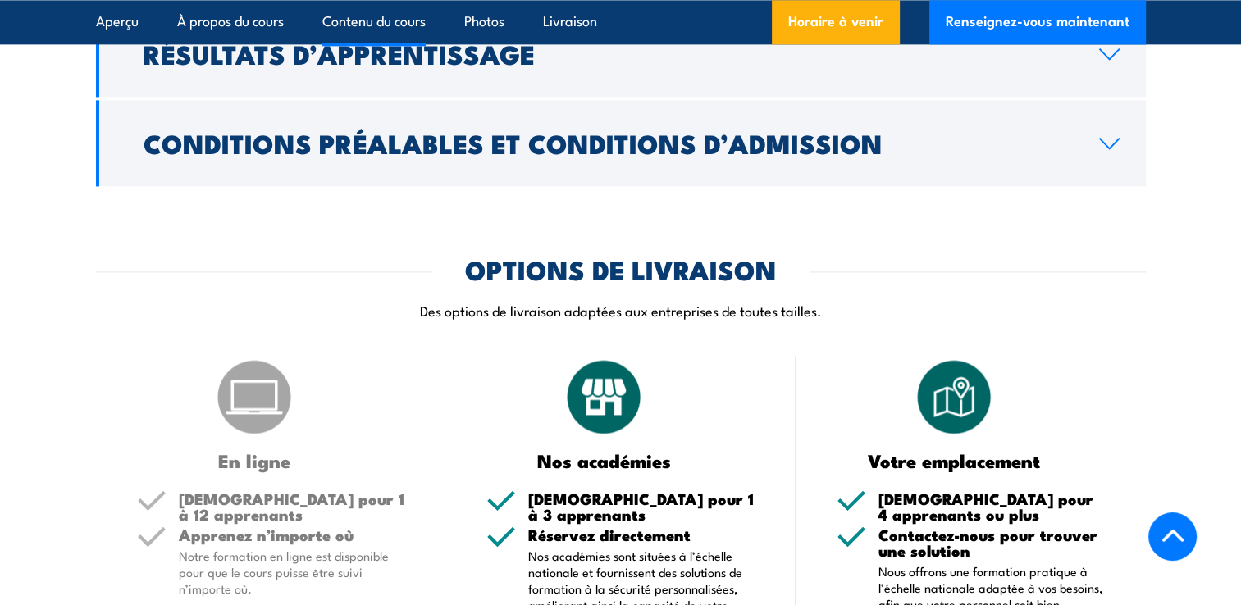
scroll to position [2263, 0]
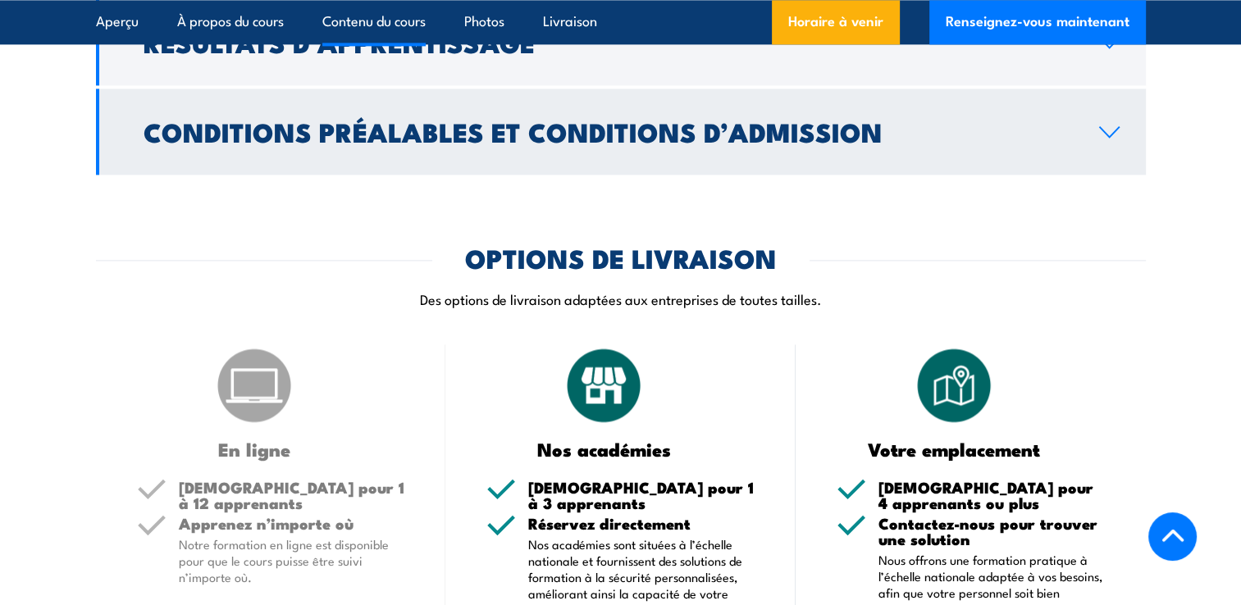
click at [708, 143] on h2 "Conditions préalables et conditions d’admission" at bounding box center [607, 131] width 929 height 23
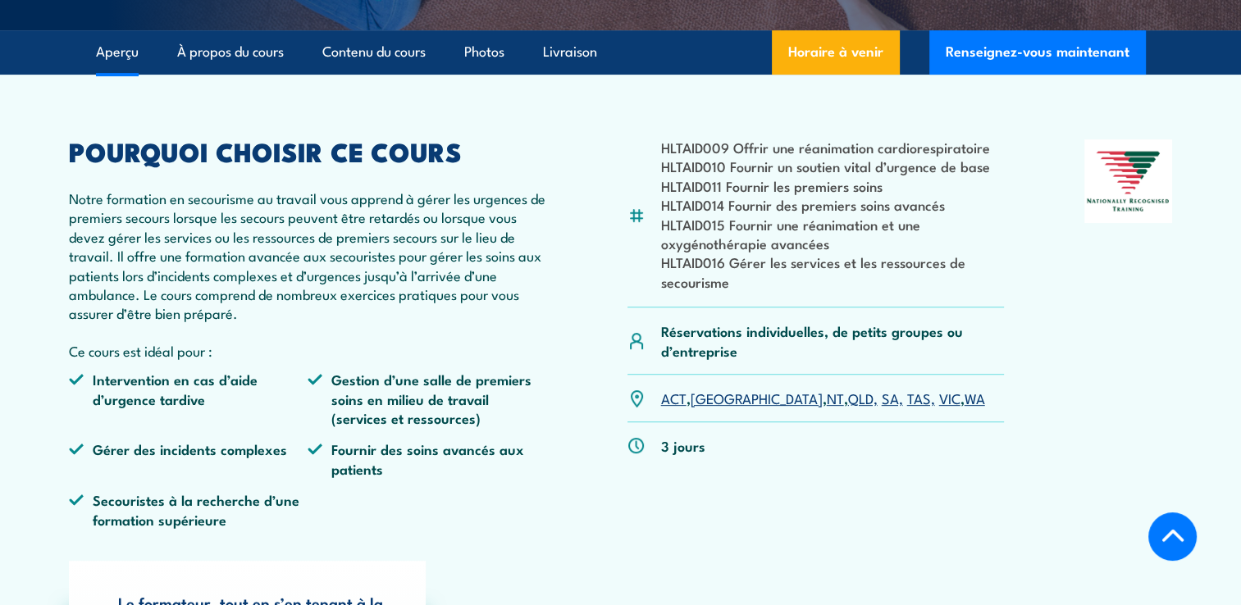
scroll to position [420, 0]
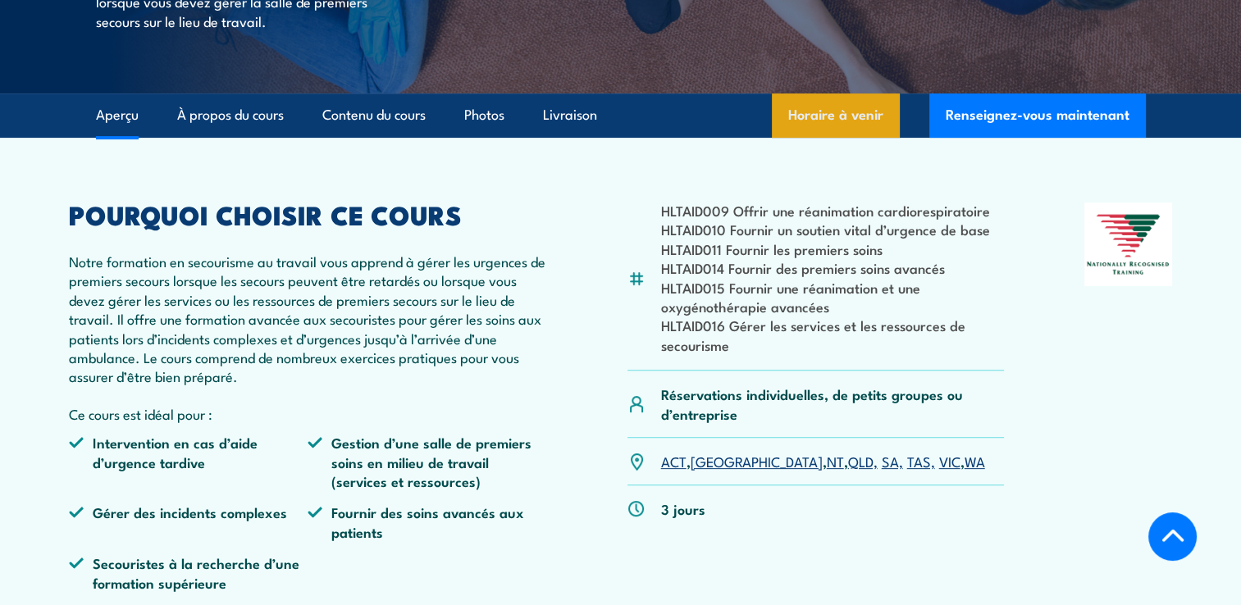
click at [836, 138] on link "Horaire à venir" at bounding box center [836, 115] width 128 height 44
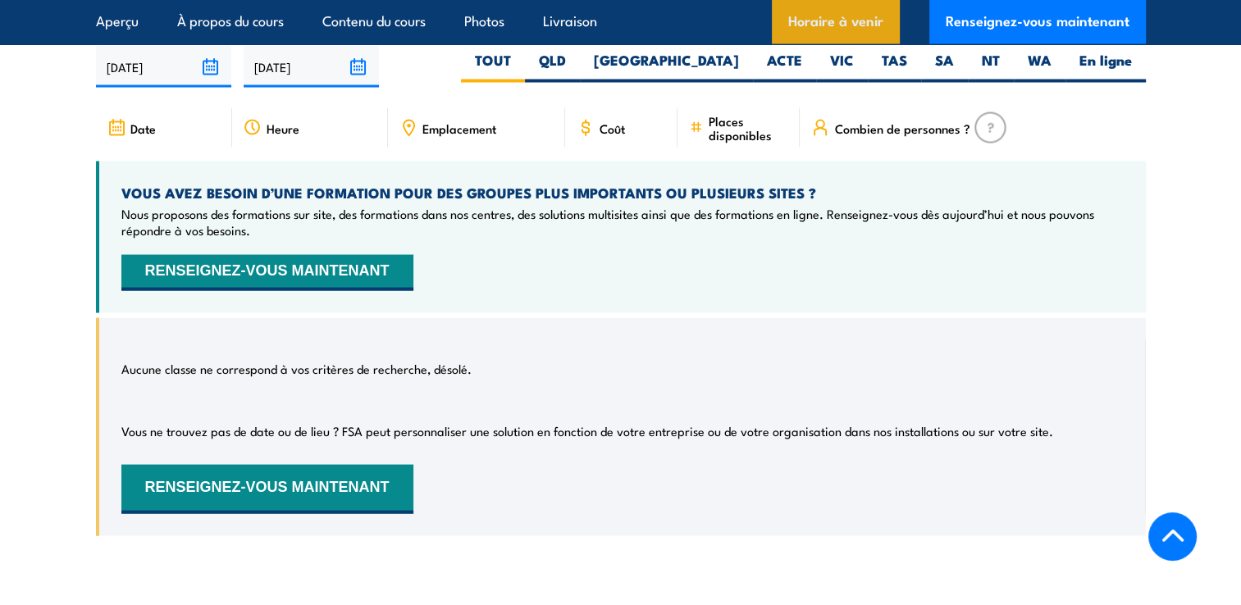
scroll to position [3182, 0]
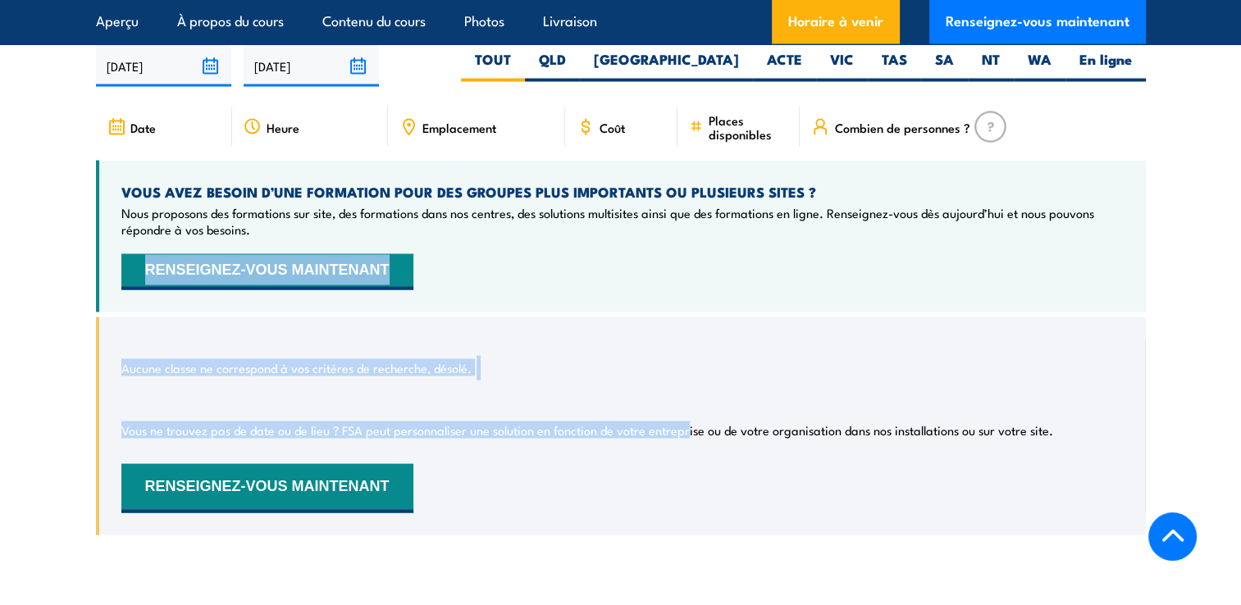
drag, startPoint x: 695, startPoint y: 302, endPoint x: 685, endPoint y: 321, distance: 22.4
click at [685, 321] on div "Date Heure Emplacement" at bounding box center [621, 333] width 1050 height 453
click at [1161, 298] on section "HORAIRE À VENIR POUR - « Formation en secourisme au travail » 03/10/2025 01/04/…" at bounding box center [620, 278] width 1241 height 564
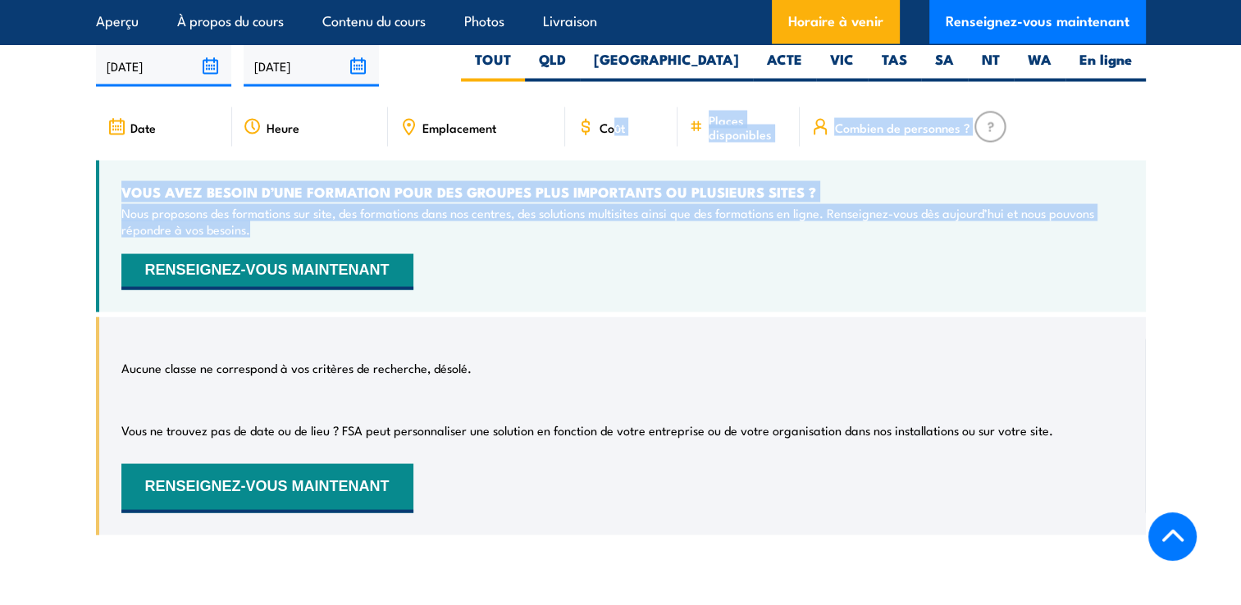
drag, startPoint x: 830, startPoint y: 264, endPoint x: 615, endPoint y: 130, distance: 253.5
click at [615, 130] on div "Date Heure Emplacement" at bounding box center [621, 333] width 1050 height 453
click at [615, 130] on span "Coût" at bounding box center [611, 128] width 25 height 14
click at [1172, 294] on section "HORAIRE À VENIR POUR - « Formation en secourisme au travail » 03/10/2025 01/04/…" at bounding box center [620, 278] width 1241 height 564
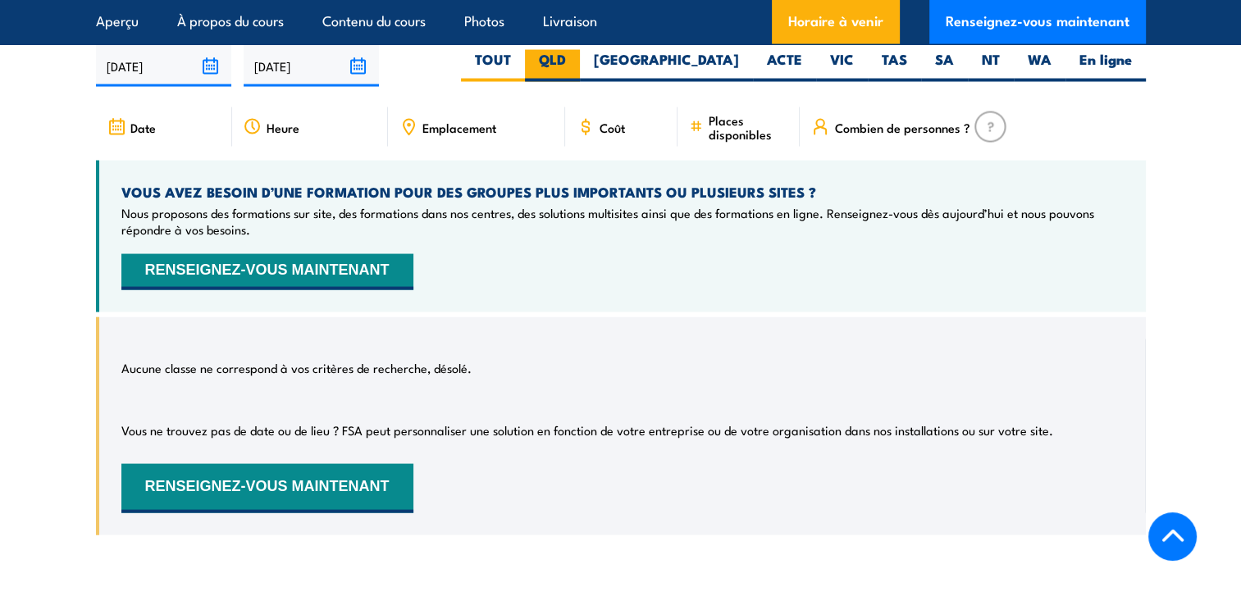
click at [580, 81] on label "QLD" at bounding box center [552, 66] width 55 height 32
click at [576, 61] on input "QLD" at bounding box center [571, 55] width 11 height 11
radio input "true"
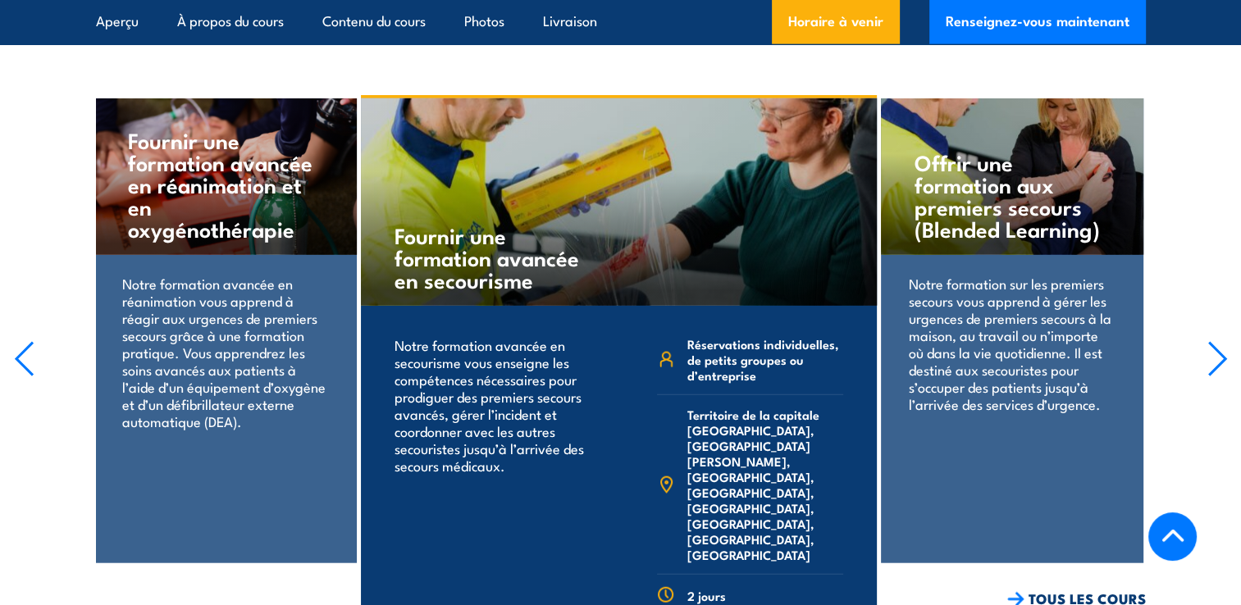
scroll to position [3707, 0]
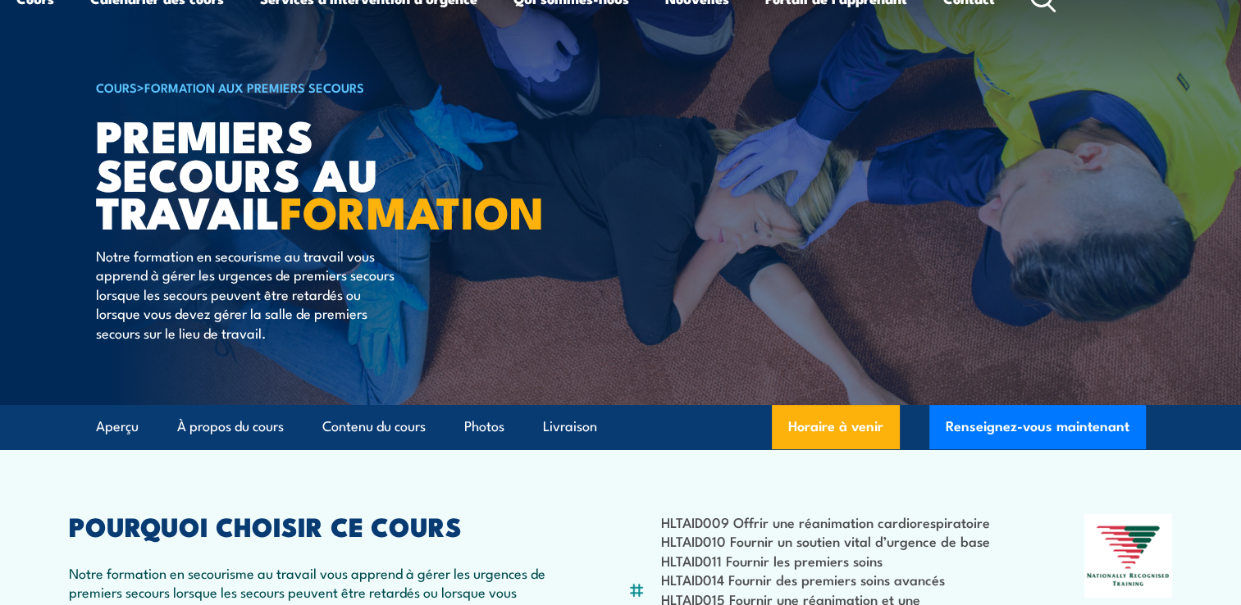
scroll to position [98, 0]
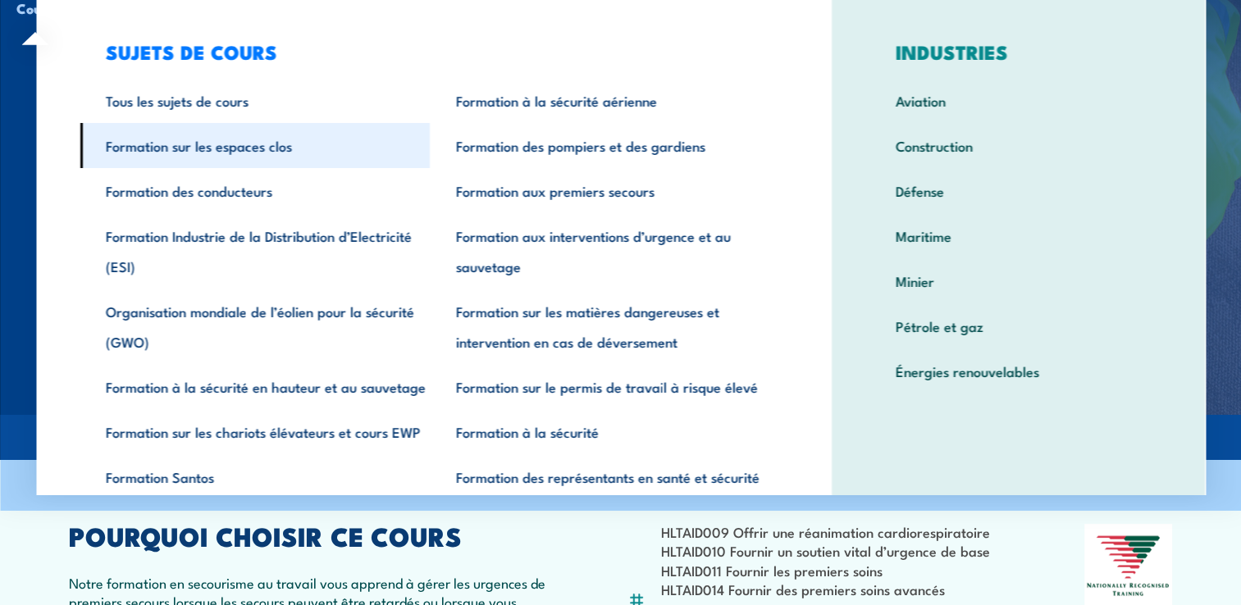
click at [270, 148] on link "Formation sur les espaces clos" at bounding box center [255, 145] width 350 height 45
click at [198, 151] on link "Formation sur les espaces clos" at bounding box center [255, 145] width 350 height 45
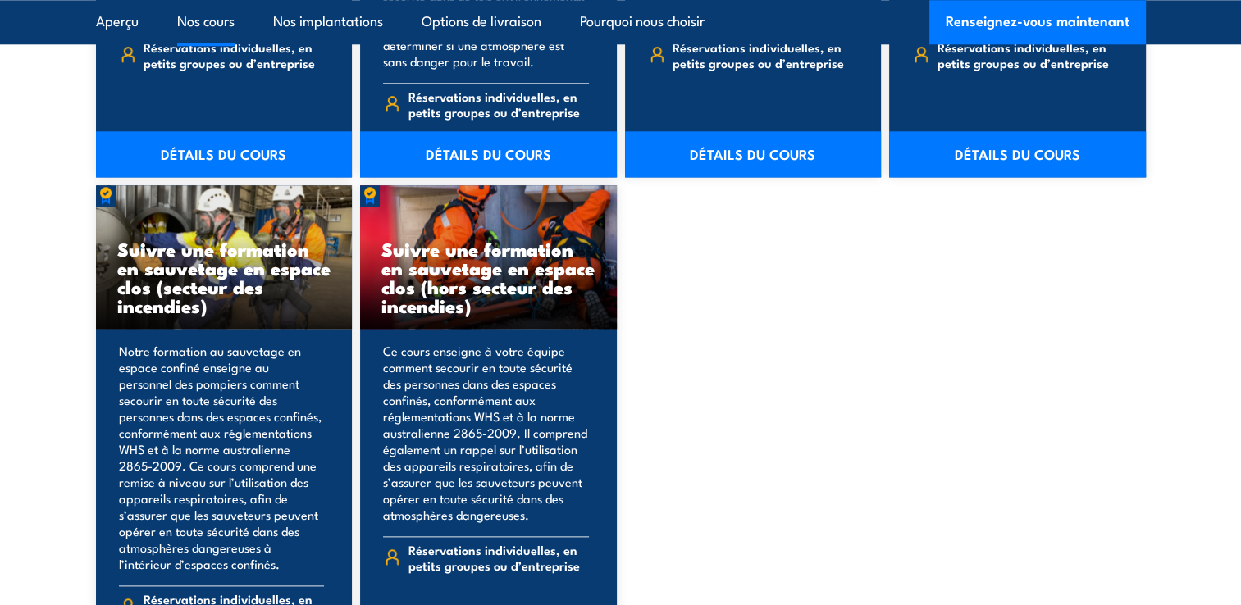
scroll to position [1807, 0]
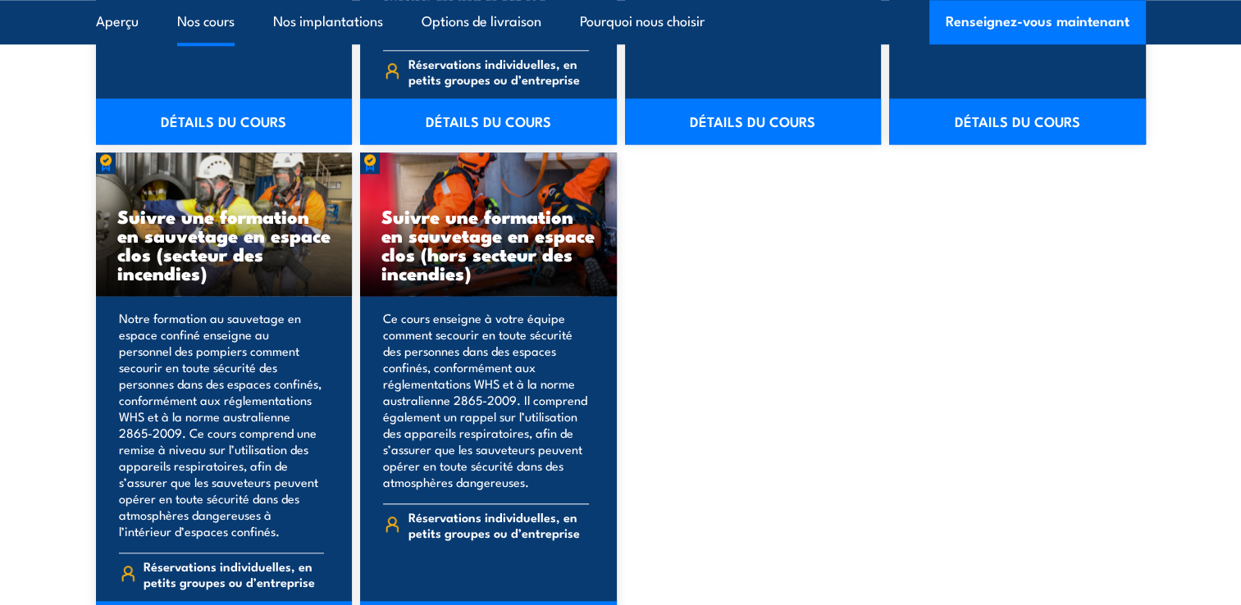
click at [478, 241] on h3 "Suivre une formation en sauvetage en espace clos (hors secteur des incendies)" at bounding box center [488, 244] width 214 height 75
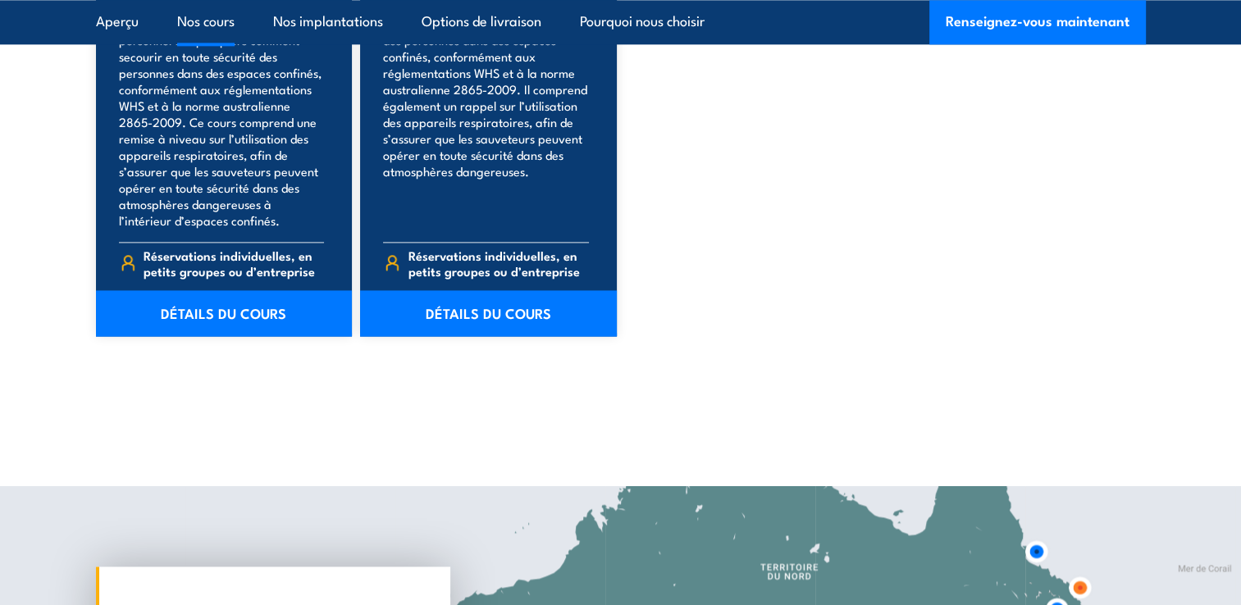
scroll to position [2143, 0]
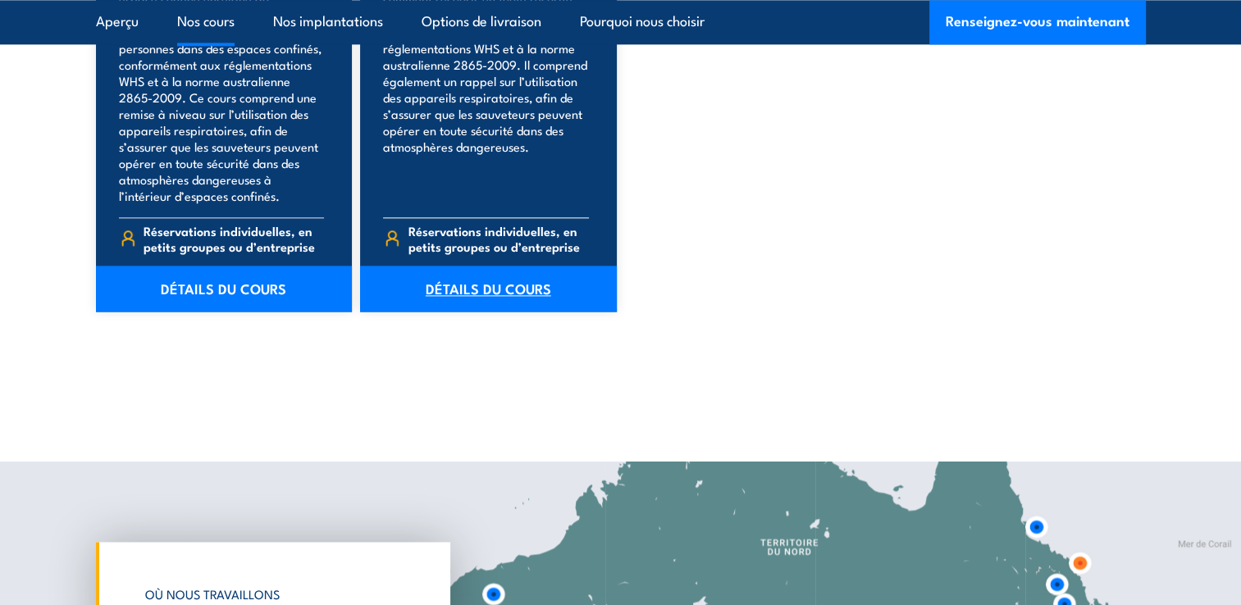
click at [499, 288] on link "DÉTAILS DU COURS" at bounding box center [488, 289] width 257 height 46
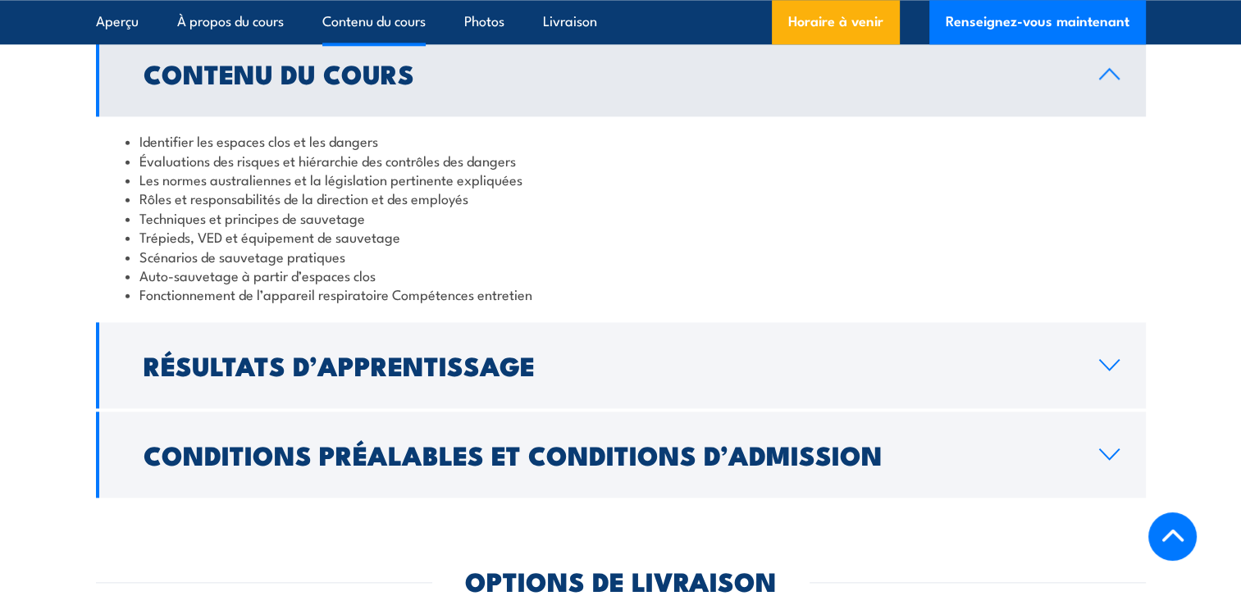
scroll to position [1917, 0]
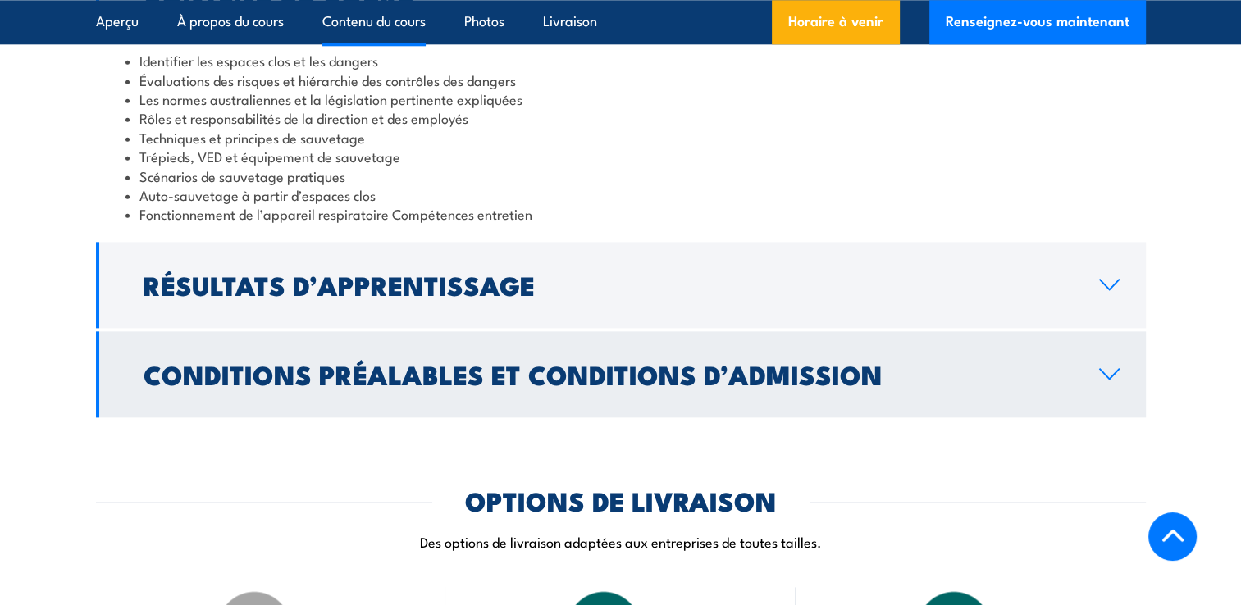
click at [458, 362] on h2 "Conditions préalables et conditions d’admission" at bounding box center [607, 373] width 929 height 23
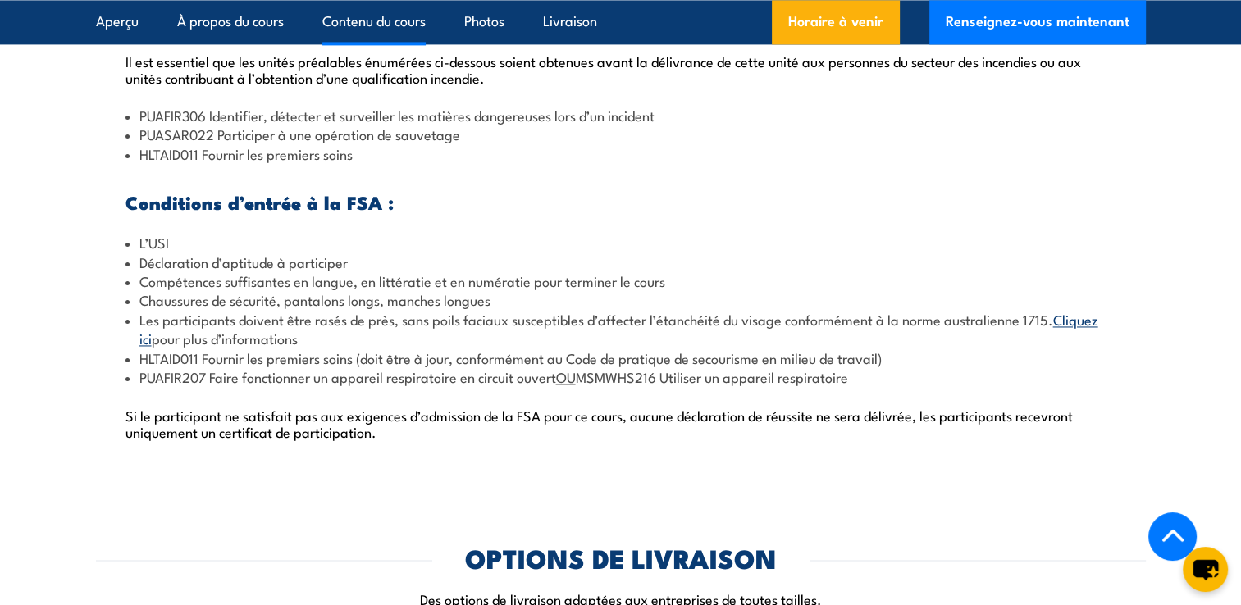
scroll to position [2465, 0]
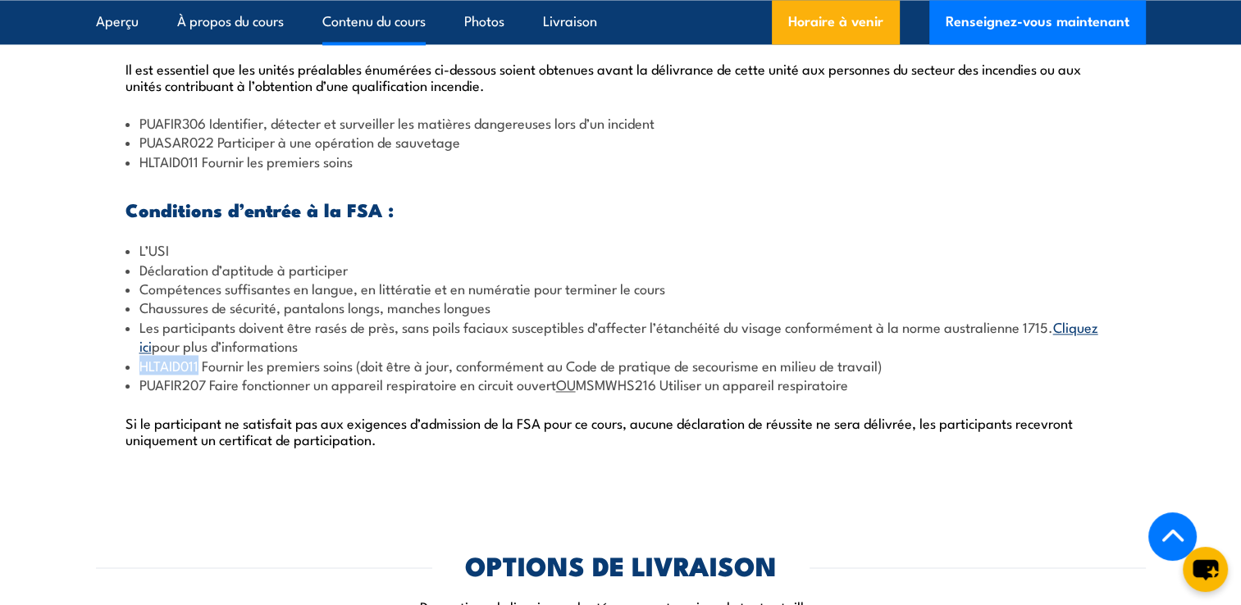
drag, startPoint x: 139, startPoint y: 366, endPoint x: 197, endPoint y: 367, distance: 57.4
click at [197, 367] on li "HLTAID011 Fournir les premiers soins (doit être à jour, conformément au Code de…" at bounding box center [620, 365] width 991 height 19
drag, startPoint x: 197, startPoint y: 367, endPoint x: 180, endPoint y: 362, distance: 17.1
copy li "HLTAID011"
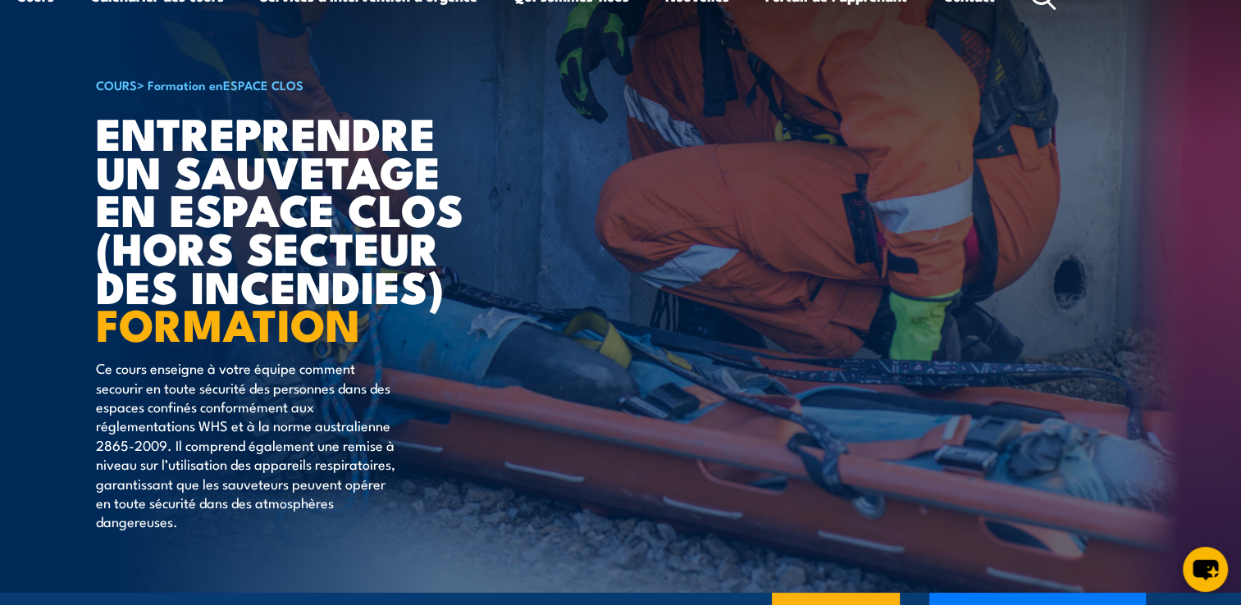
scroll to position [34, 0]
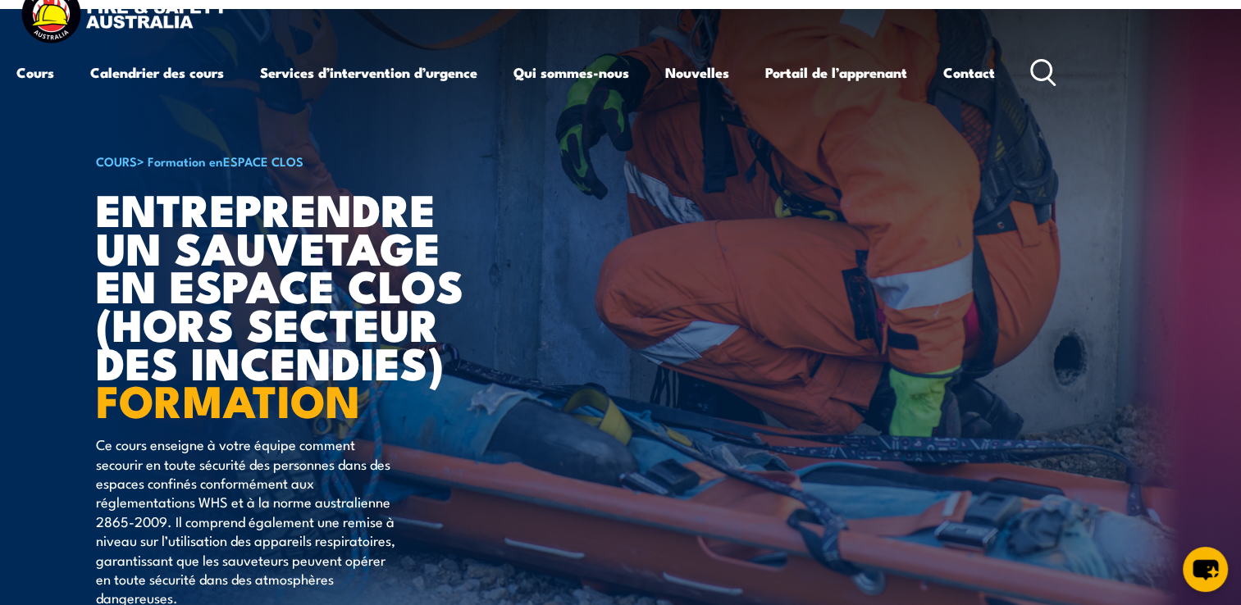
click at [1050, 71] on icon at bounding box center [1043, 72] width 26 height 27
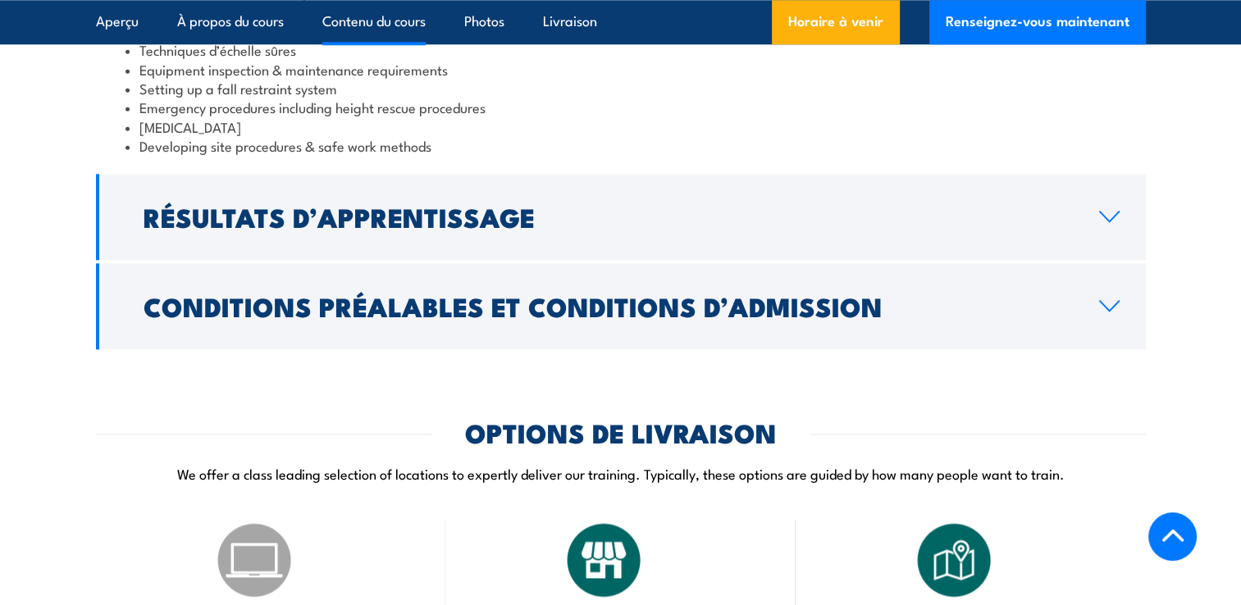
scroll to position [1837, 0]
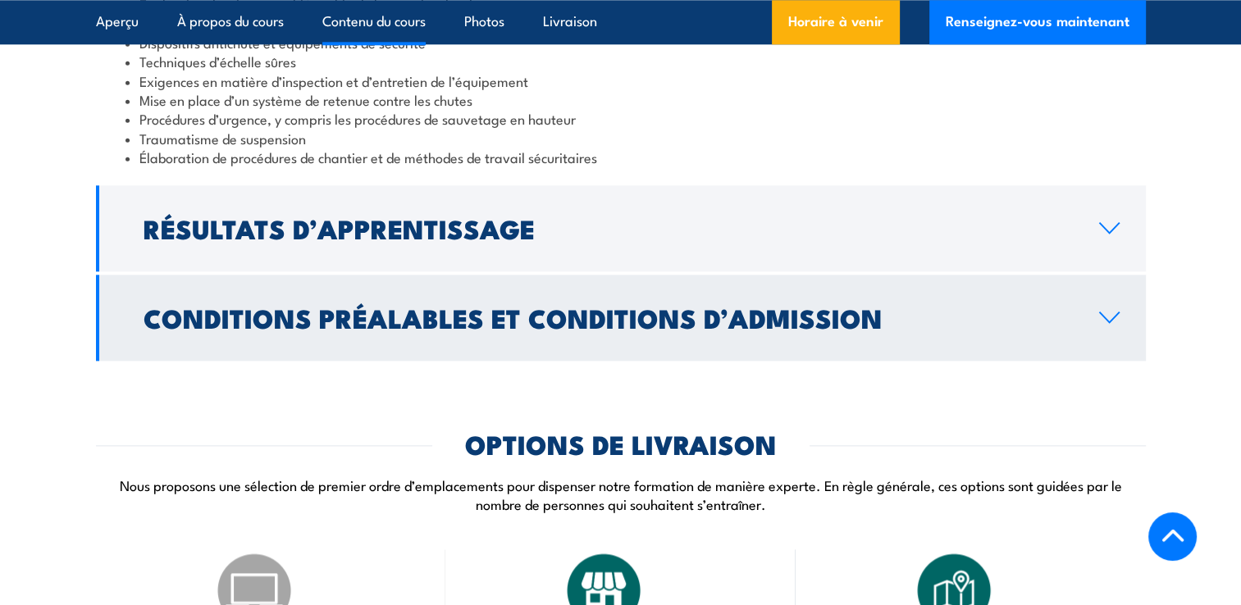
click at [433, 306] on h2 "Conditions préalables et conditions d’admission" at bounding box center [607, 317] width 929 height 23
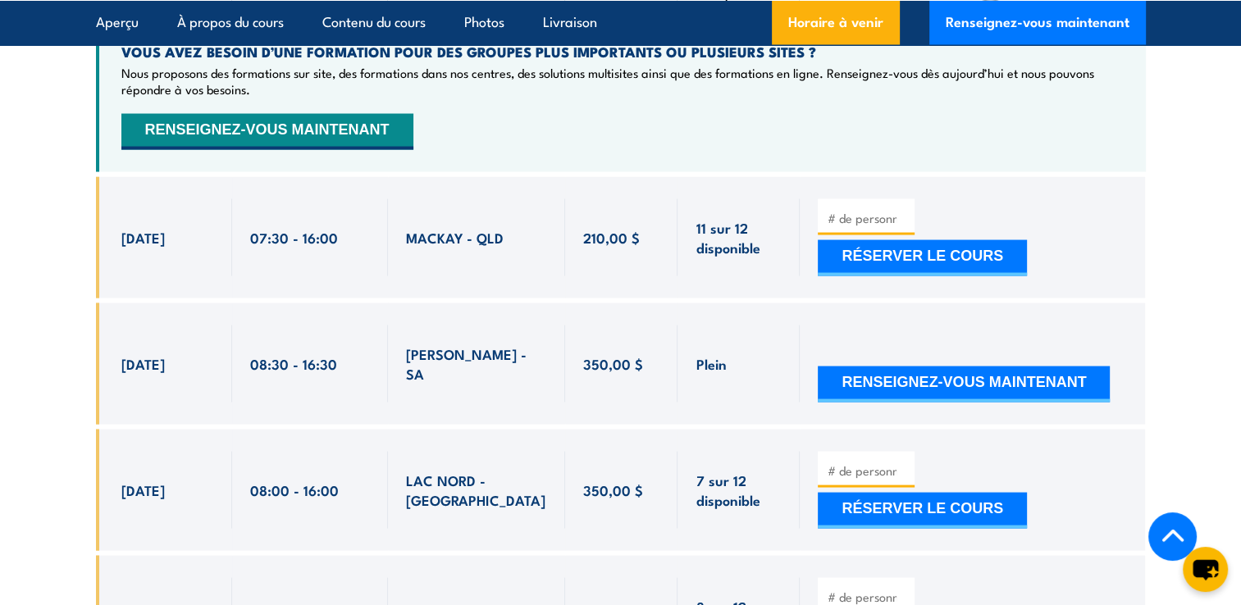
scroll to position [3110, 0]
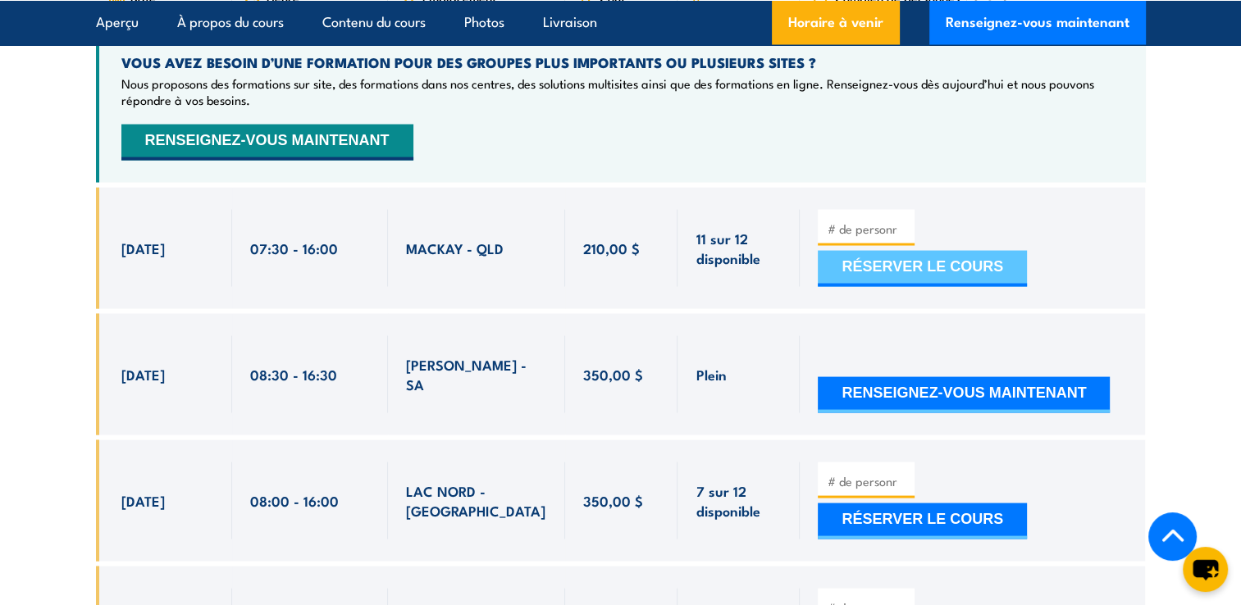
click at [895, 251] on button "RÉSERVER LE COURS" at bounding box center [922, 269] width 209 height 36
type input "1"
click at [901, 221] on input "1" at bounding box center [868, 229] width 82 height 16
click at [866, 251] on button "RÉSERVER LE COURS" at bounding box center [922, 269] width 209 height 36
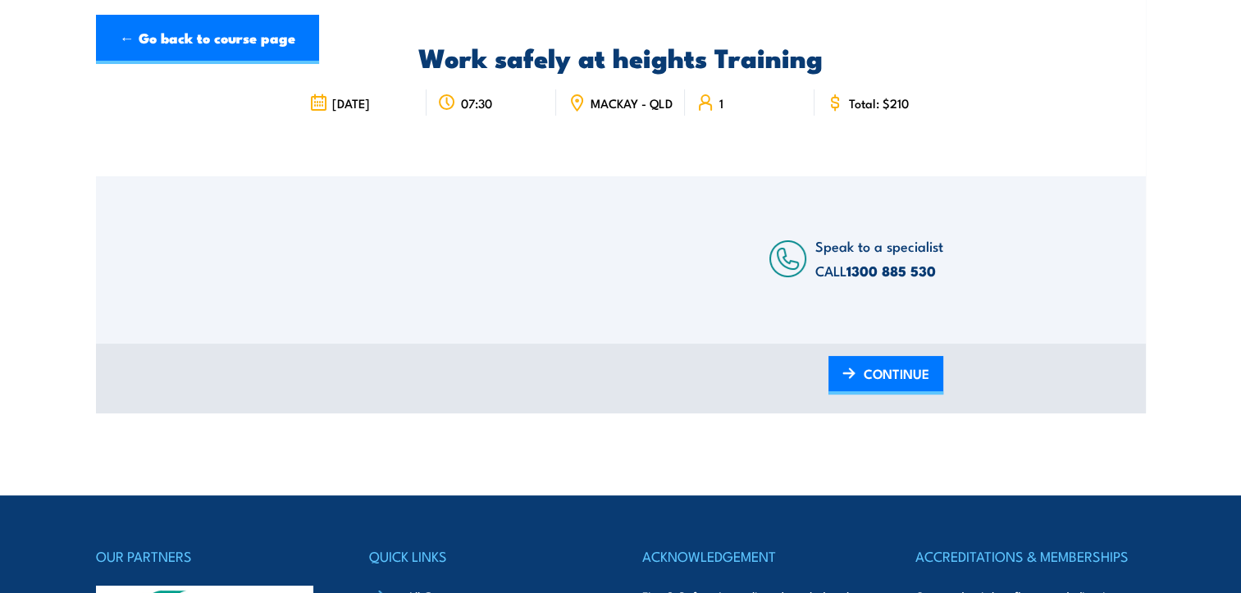
scroll to position [103, 0]
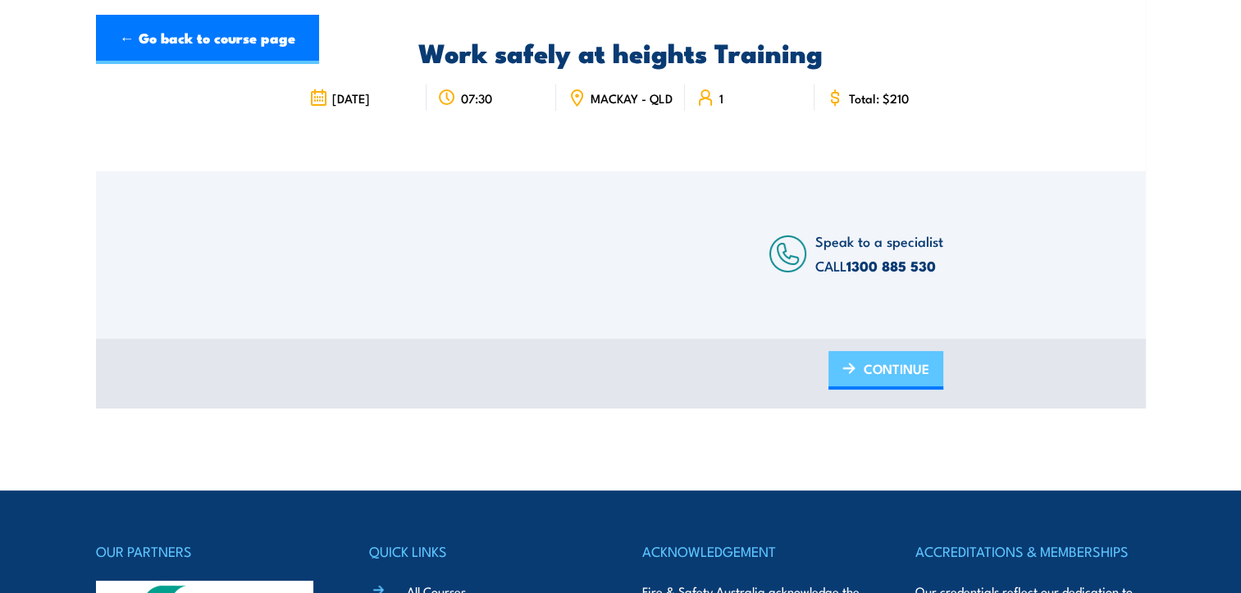
click at [858, 376] on link "CONTINUE" at bounding box center [885, 370] width 115 height 39
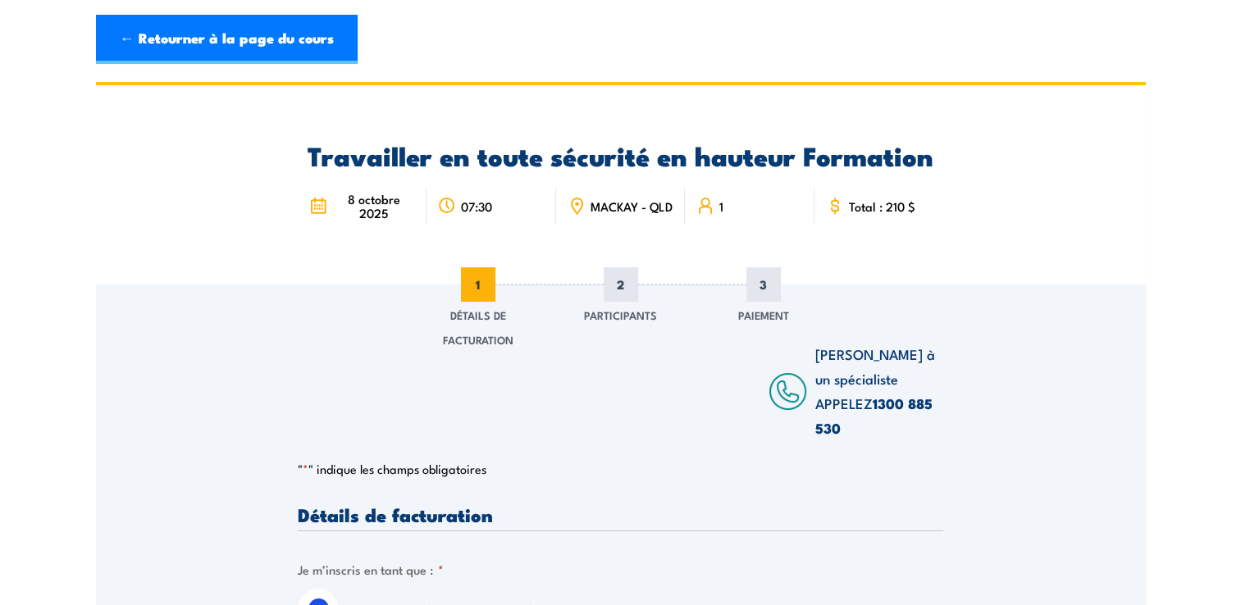
click at [576, 203] on icon at bounding box center [577, 204] width 2 height 2
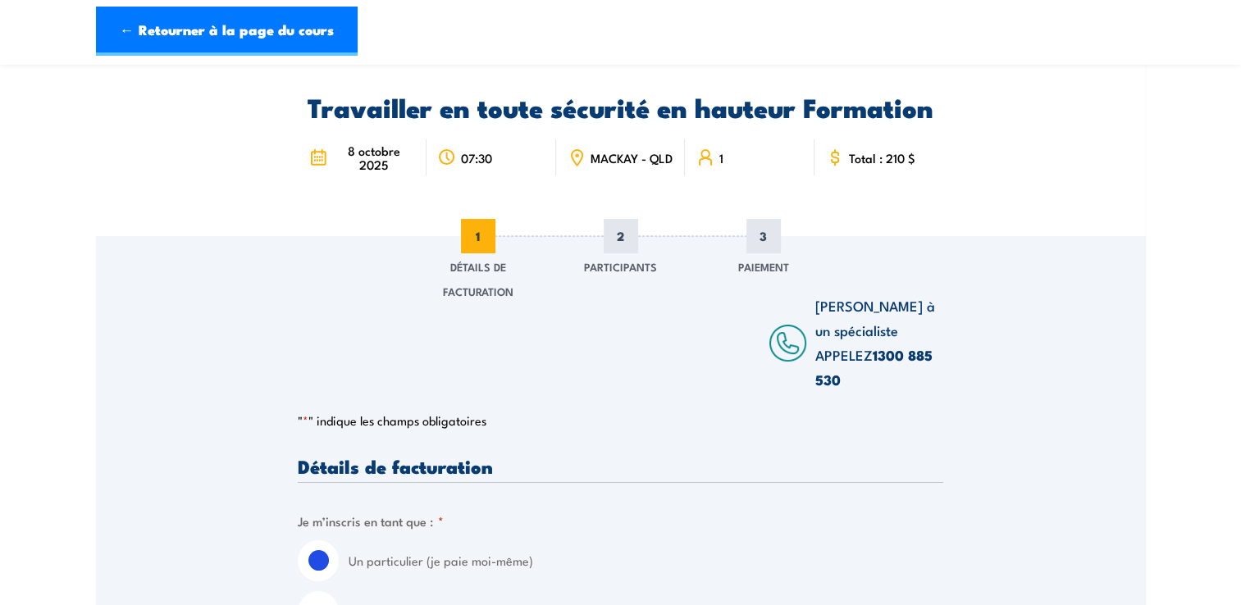
scroll to position [3, 0]
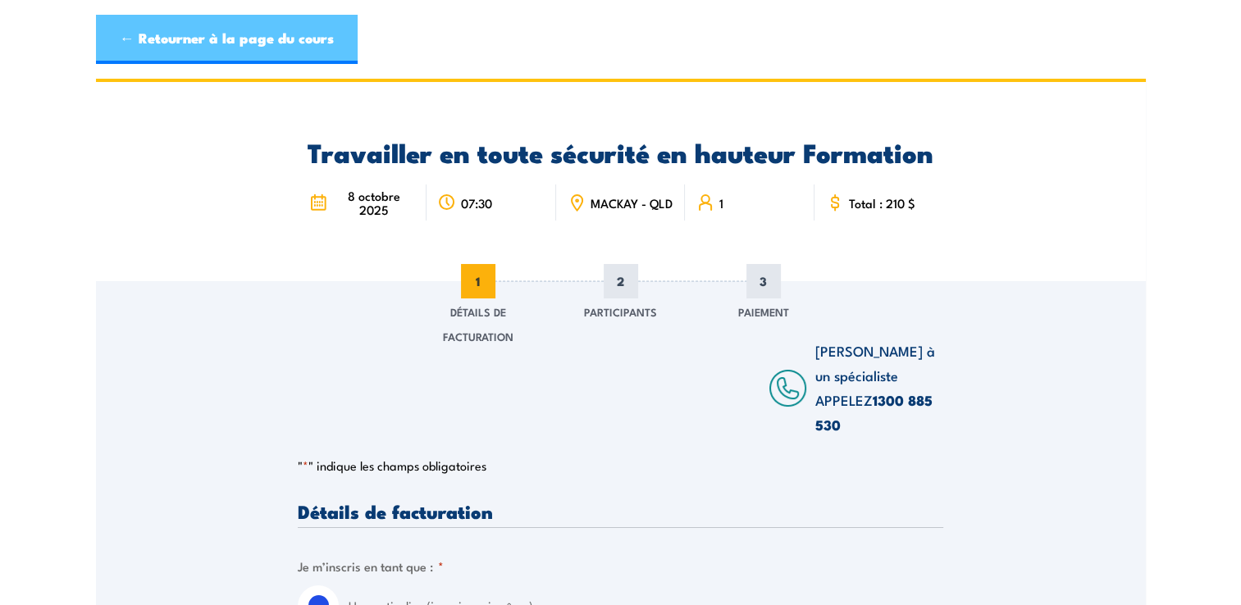
click at [162, 40] on link "← Retourner à la page du cours" at bounding box center [227, 39] width 262 height 49
click at [122, 61] on link "← Retourner à la page du cours" at bounding box center [227, 39] width 262 height 49
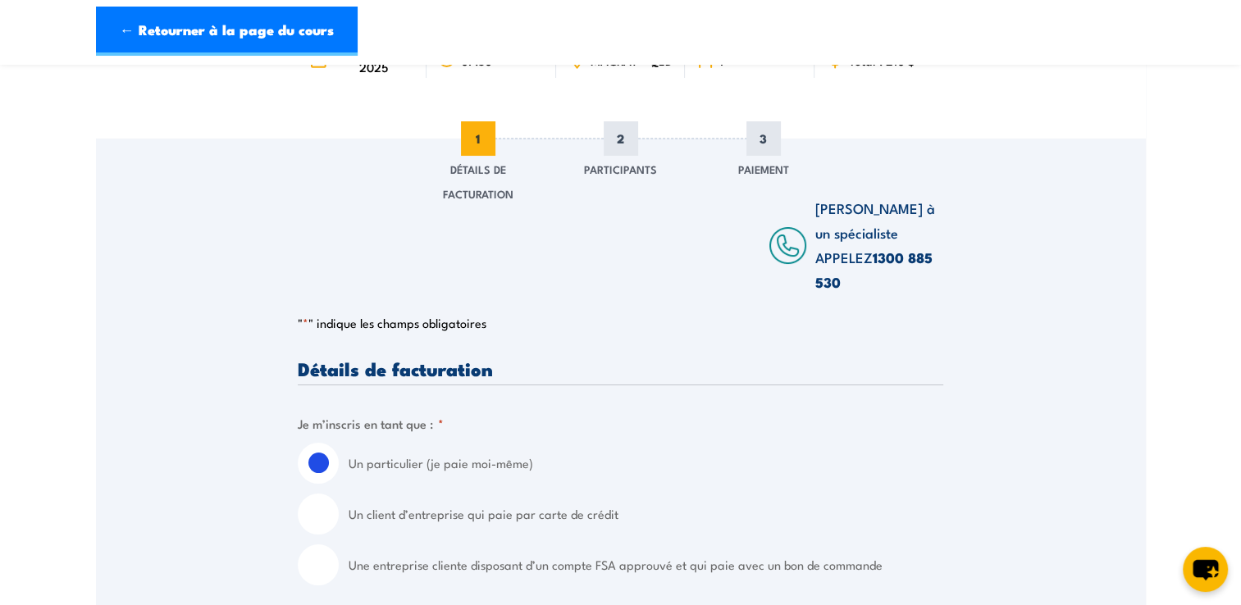
scroll to position [0, 0]
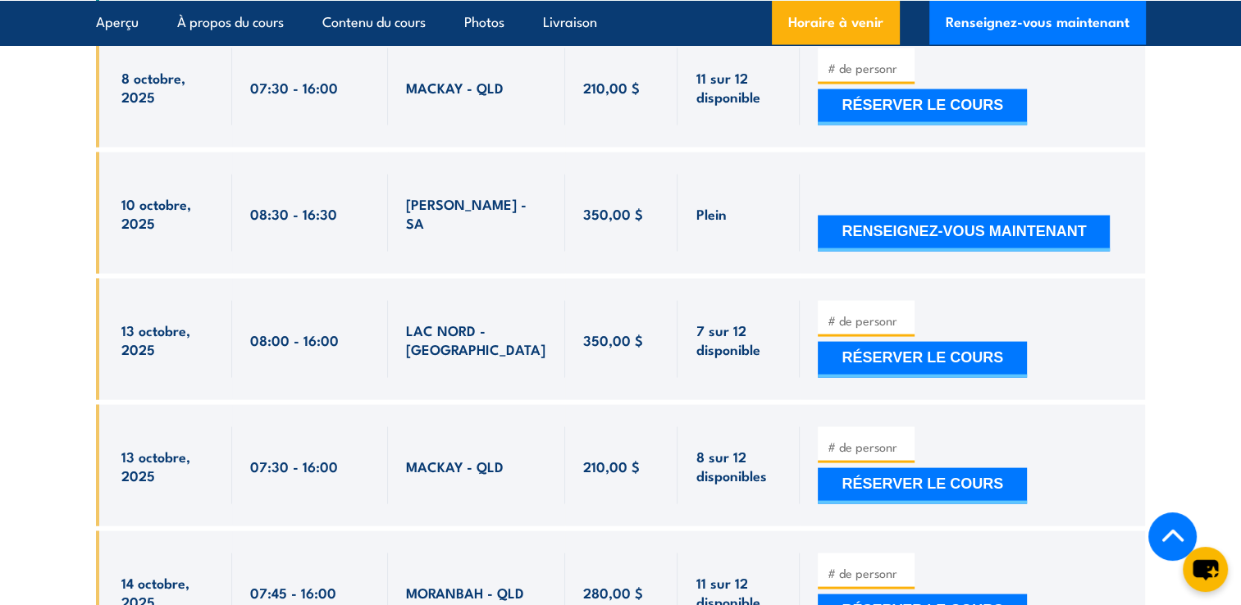
scroll to position [3226, 0]
